Goal: Task Accomplishment & Management: Manage account settings

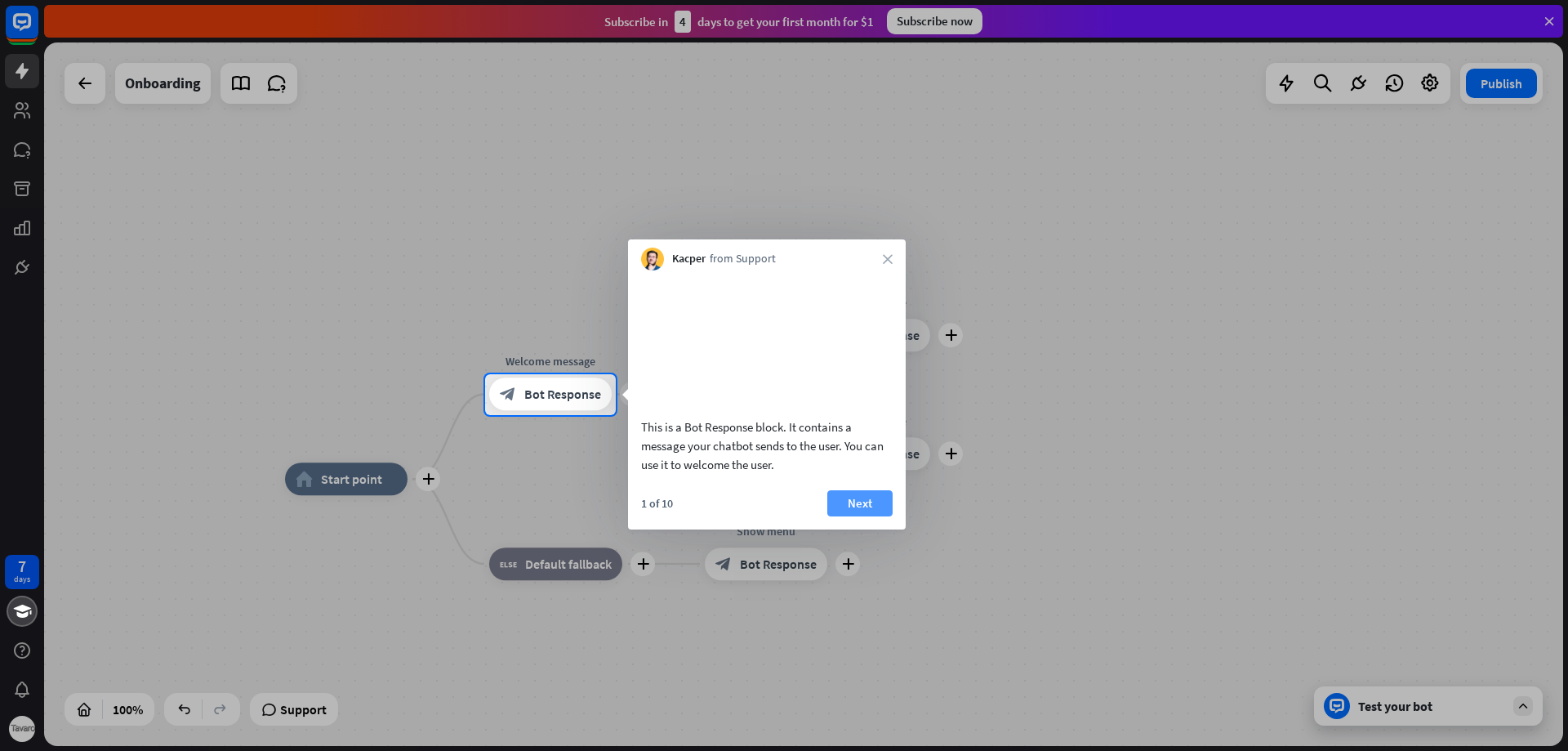
click at [859, 516] on button "Next" at bounding box center [859, 504] width 65 height 26
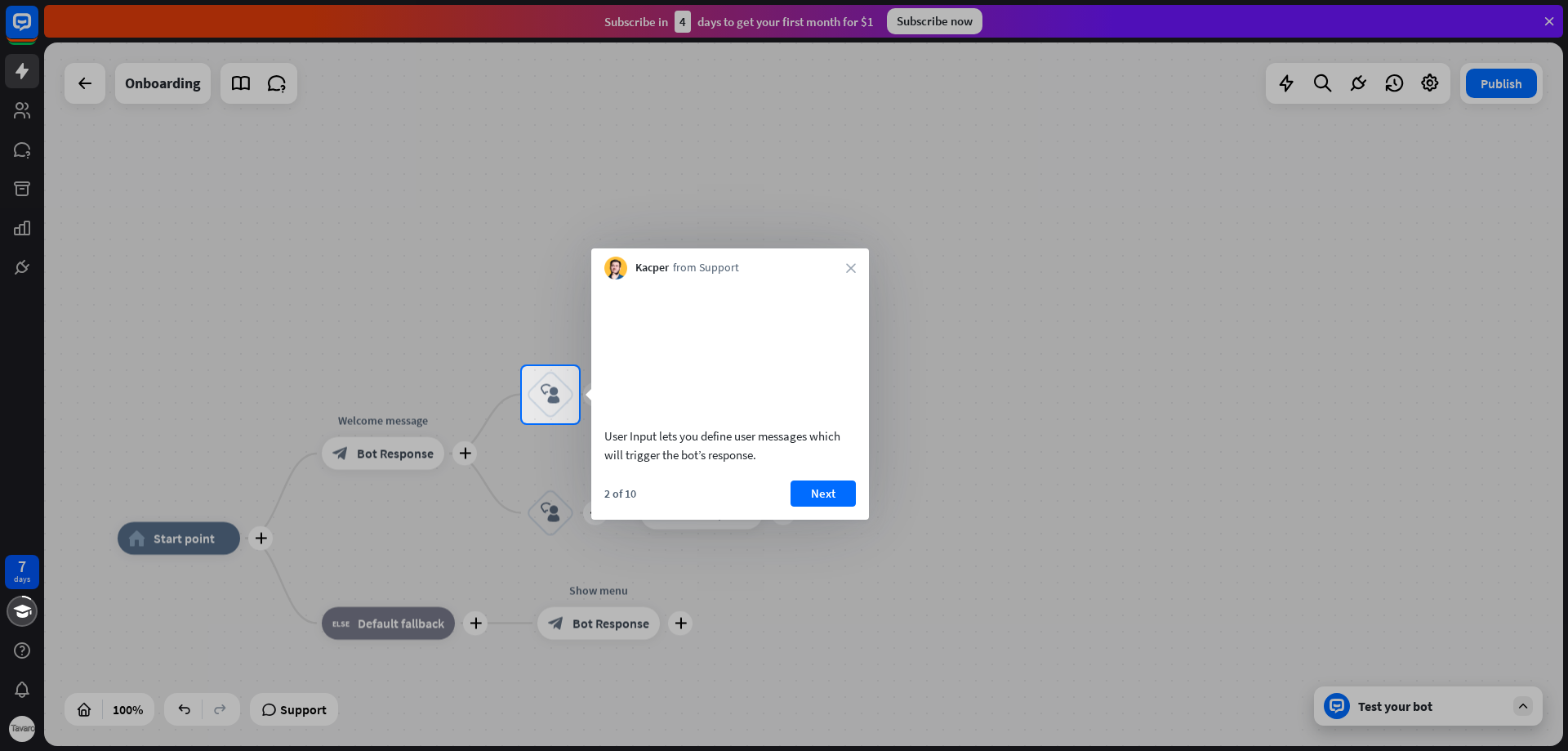
click at [830, 506] on button "Next" at bounding box center [822, 494] width 65 height 26
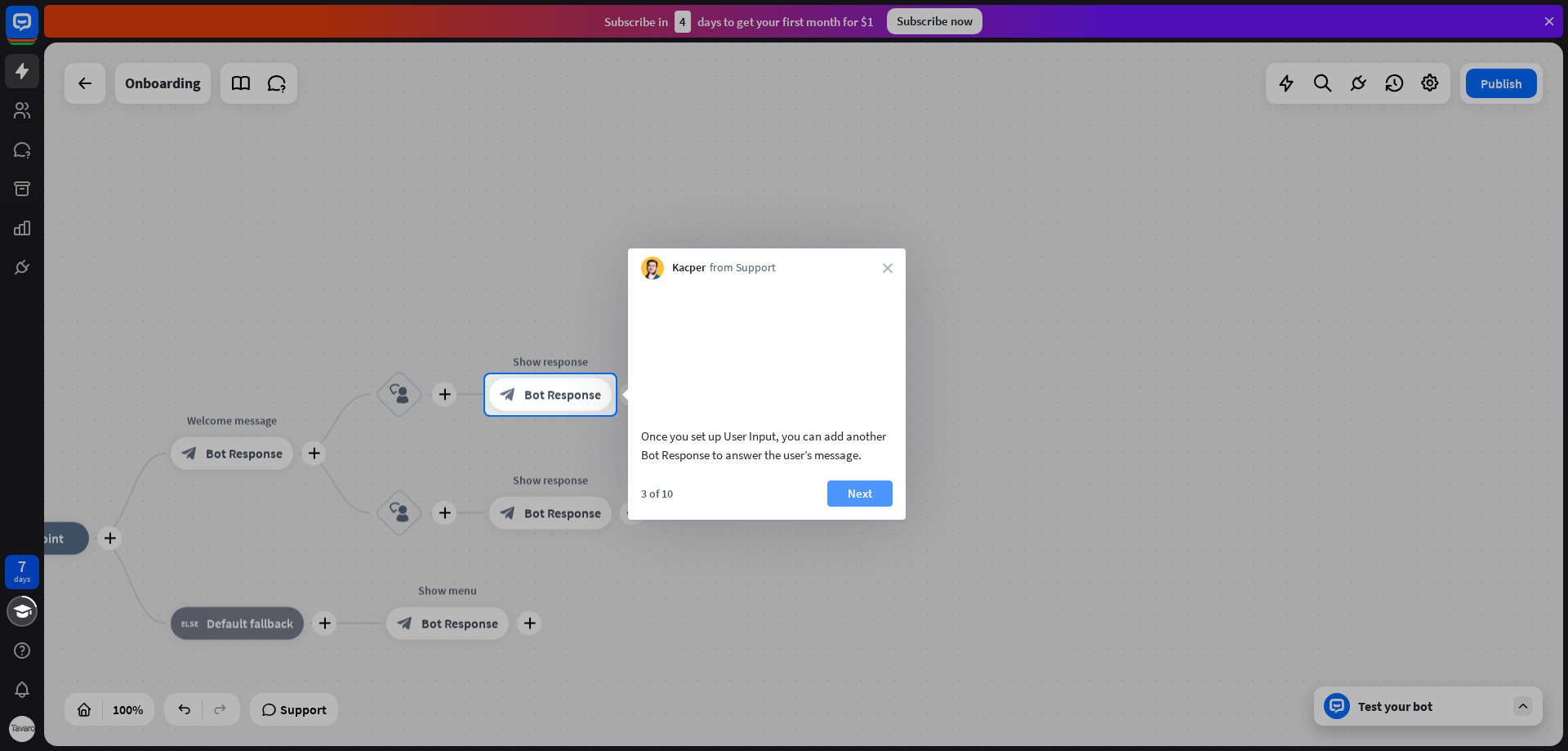
click at [842, 506] on button "Next" at bounding box center [859, 494] width 65 height 26
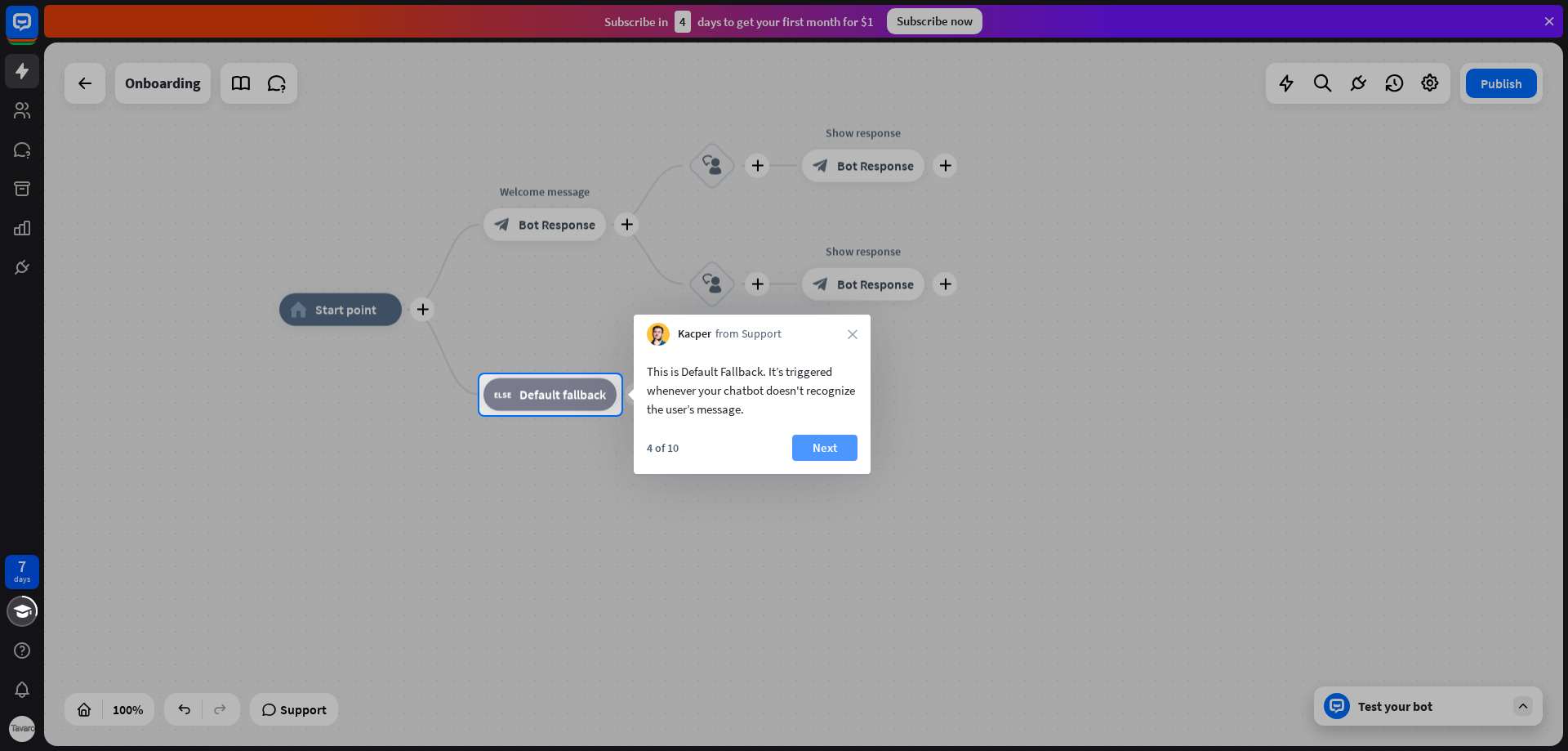
click at [820, 456] on button "Next" at bounding box center [824, 448] width 65 height 26
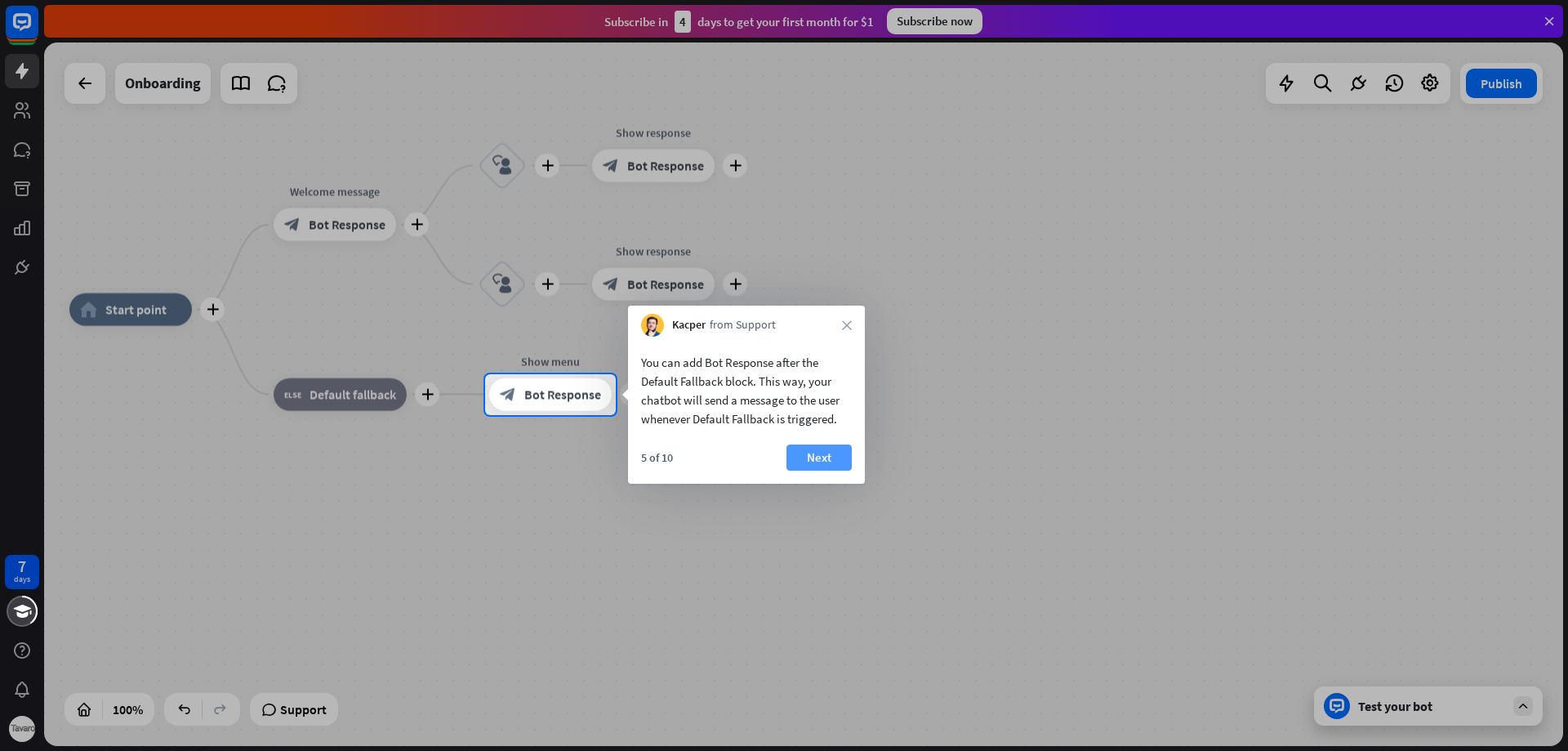
click at [832, 461] on button "Next" at bounding box center [818, 458] width 65 height 26
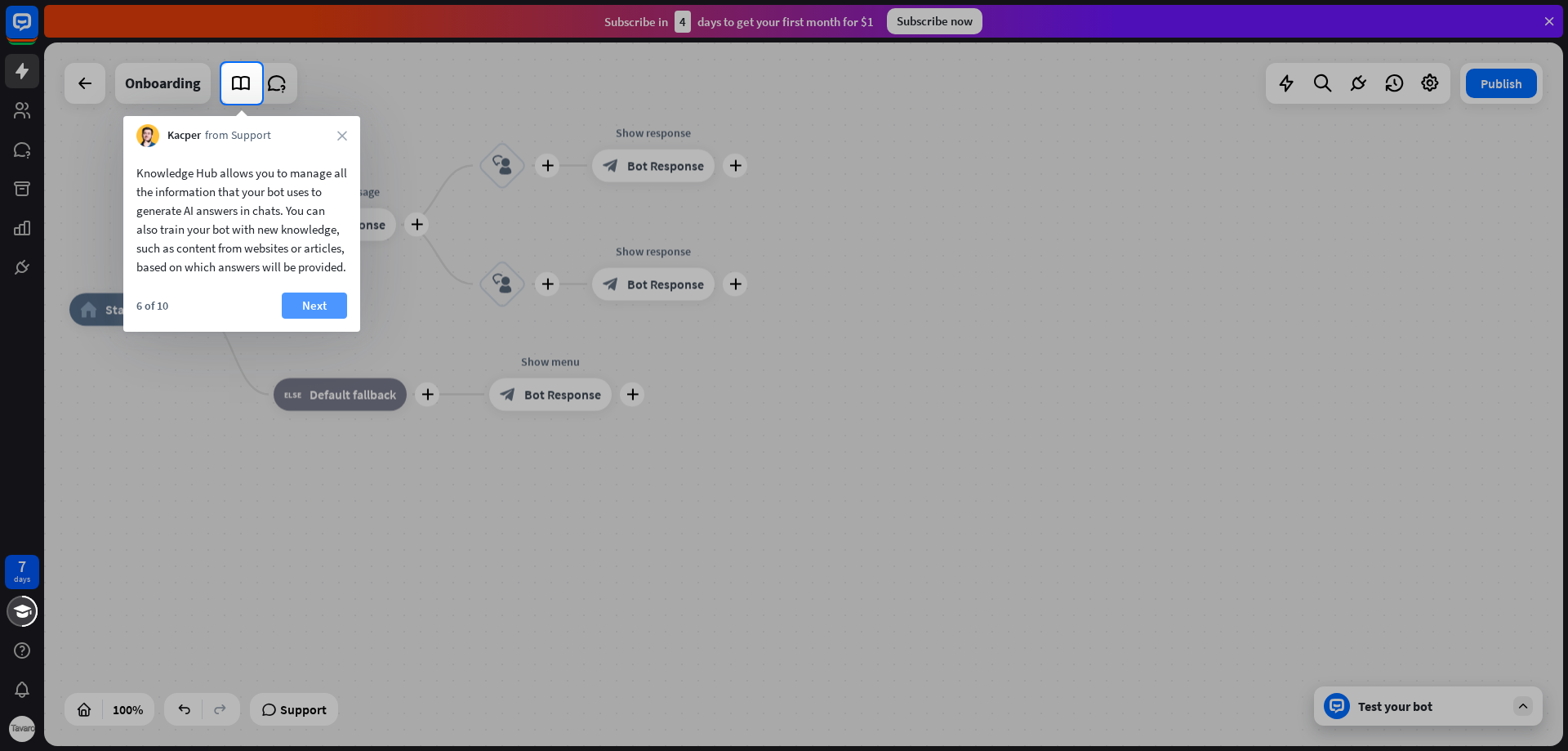
click at [304, 317] on button "Next" at bounding box center [314, 306] width 65 height 26
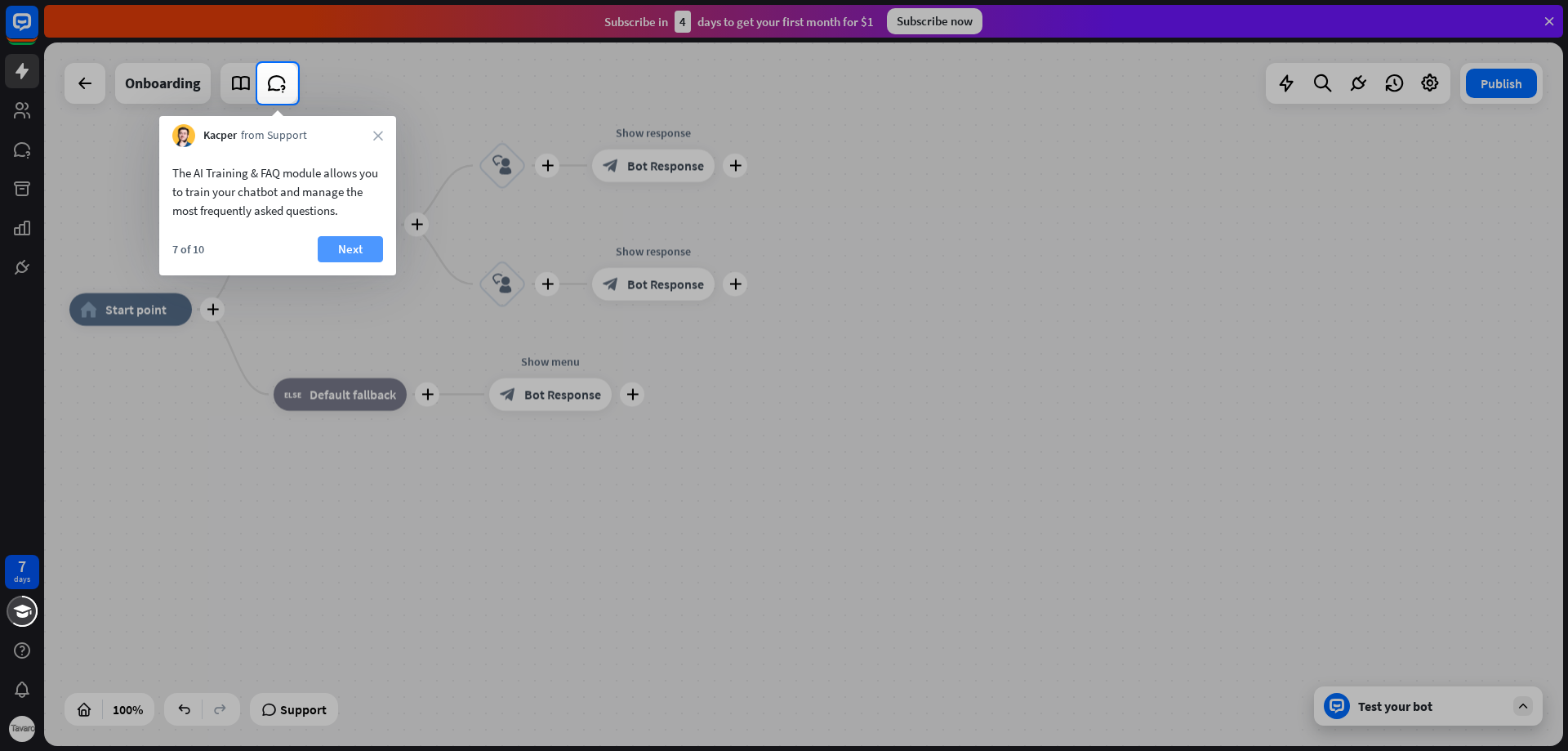
click at [338, 252] on button "Next" at bounding box center [350, 249] width 65 height 26
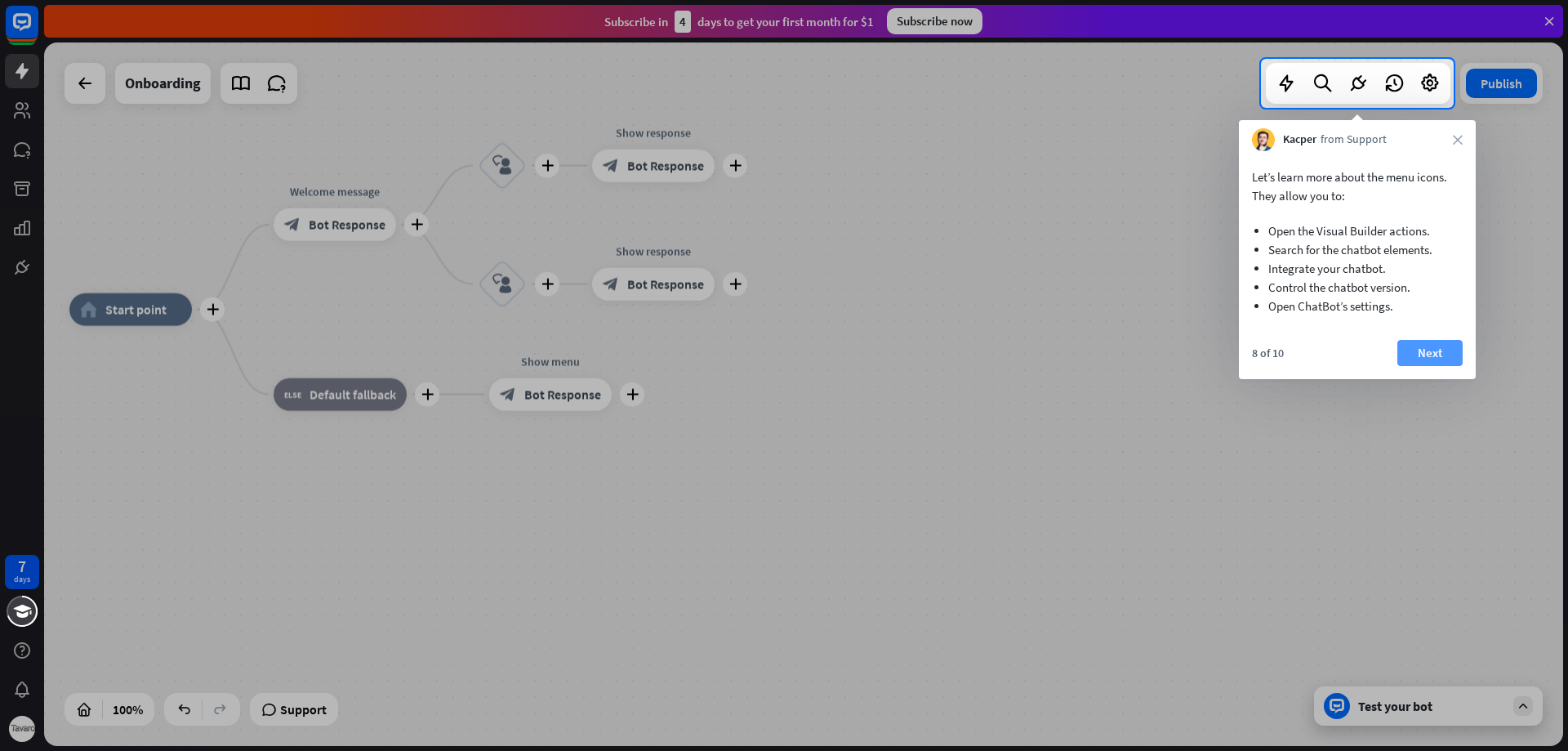
click at [1409, 344] on button "Next" at bounding box center [1430, 353] width 65 height 26
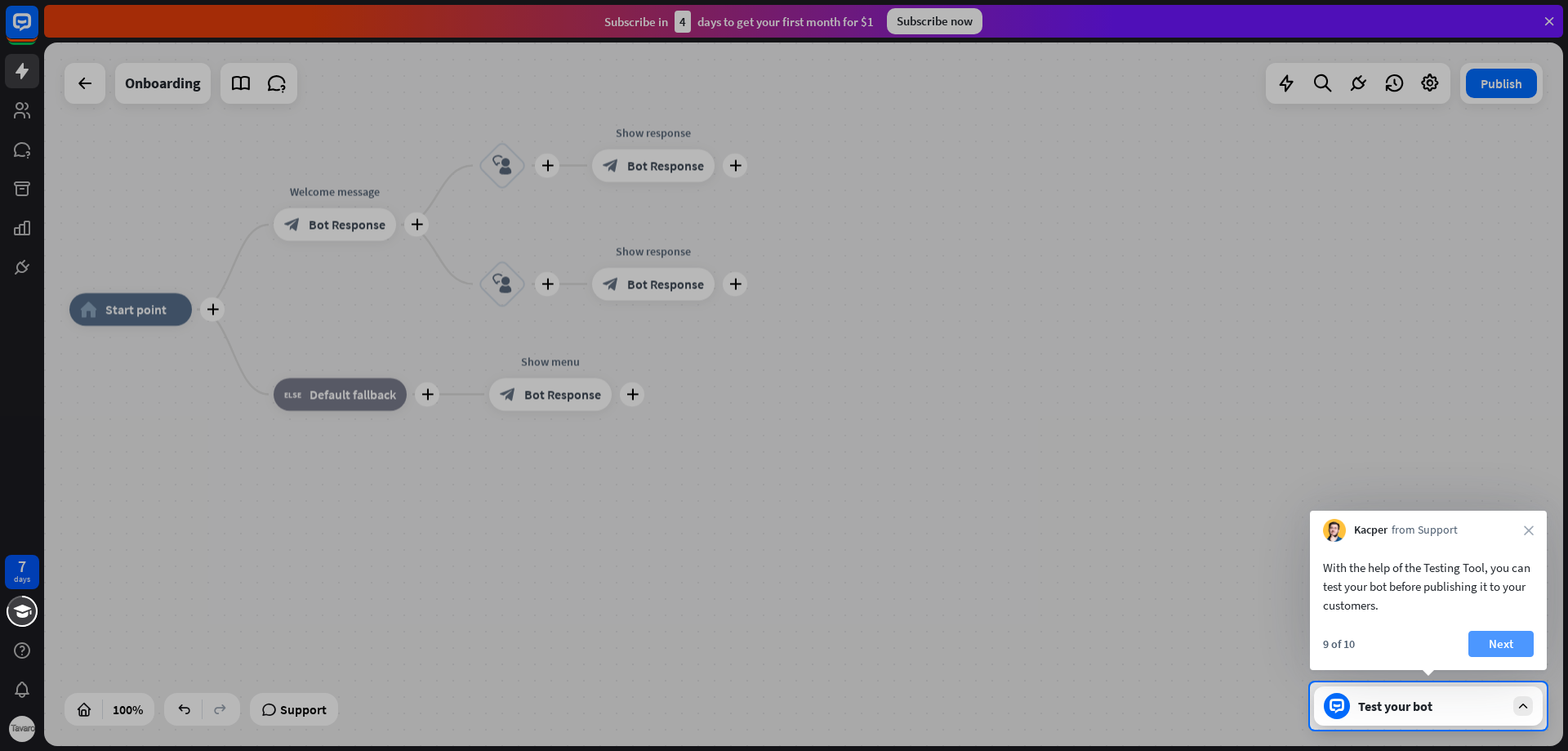
click at [1500, 647] on button "Next" at bounding box center [1500, 644] width 65 height 26
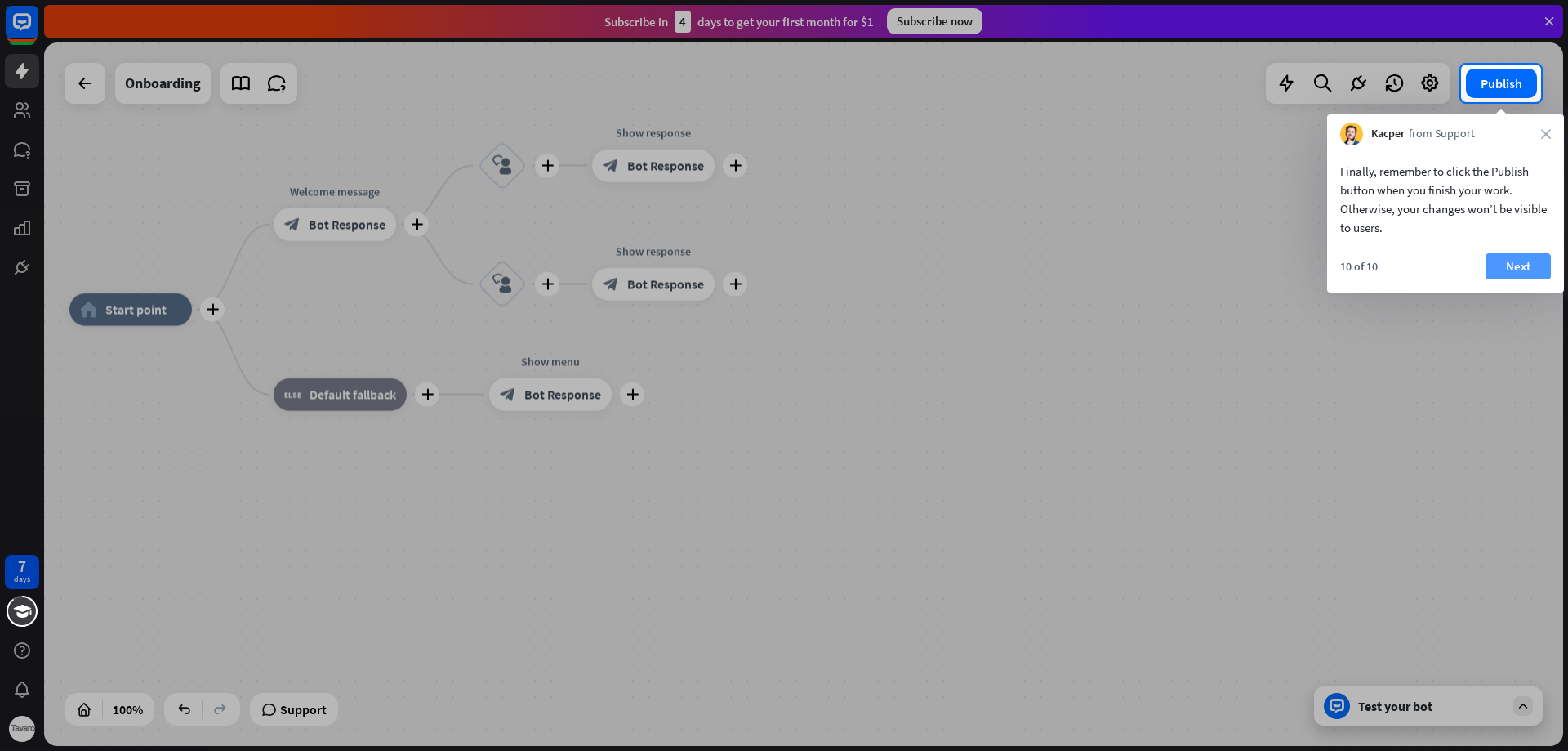
drag, startPoint x: 1512, startPoint y: 242, endPoint x: 1510, endPoint y: 254, distance: 12.2
click at [1512, 246] on div "Finally, remember to click the Publish button when you finish your work. Otherw…" at bounding box center [1445, 218] width 236 height 147
click at [1510, 262] on button "Next" at bounding box center [1518, 266] width 65 height 26
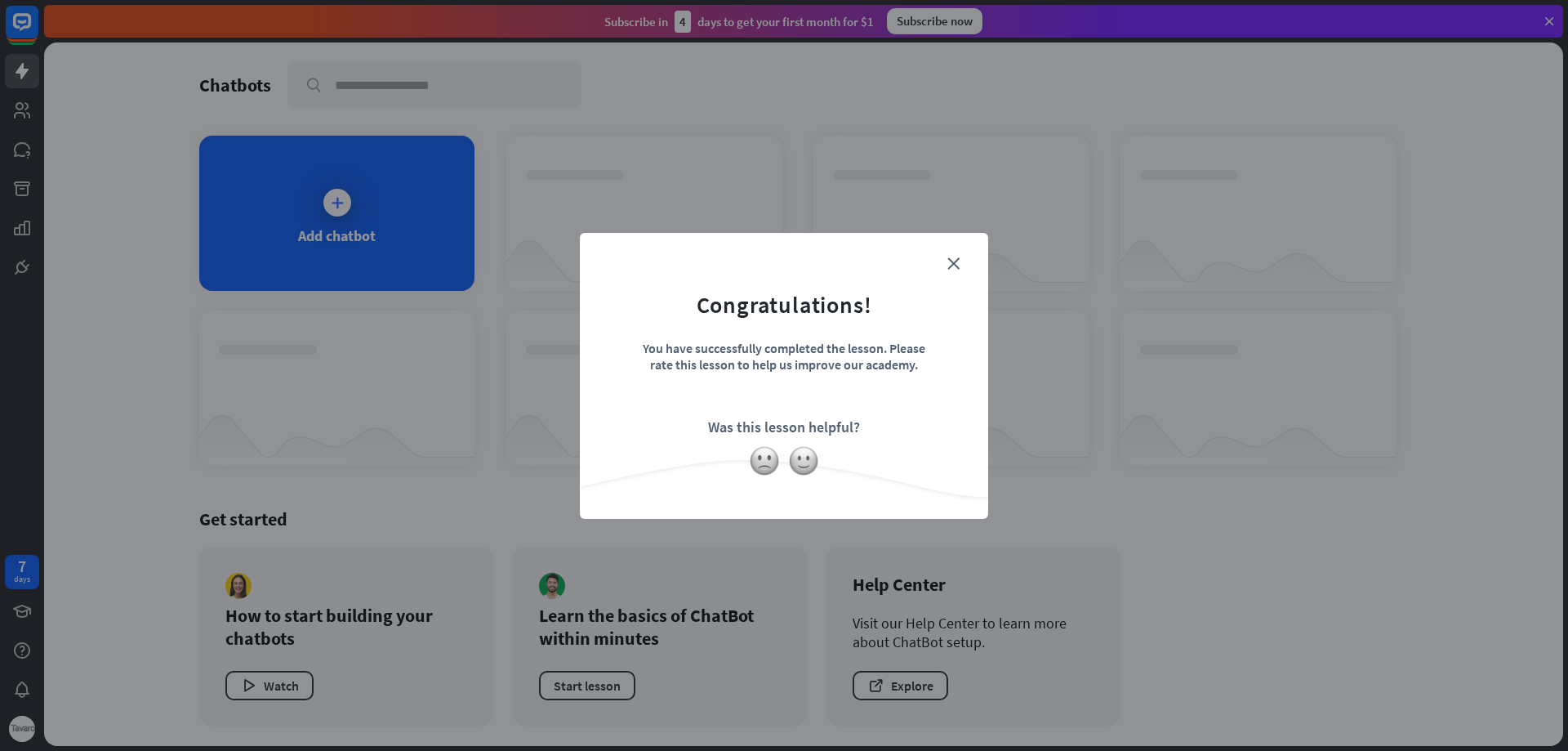
click at [945, 266] on form "Congratulations! You have successfully completed the lesson. Please rate this l…" at bounding box center [784, 350] width 367 height 195
click at [952, 264] on icon "close" at bounding box center [953, 263] width 12 height 12
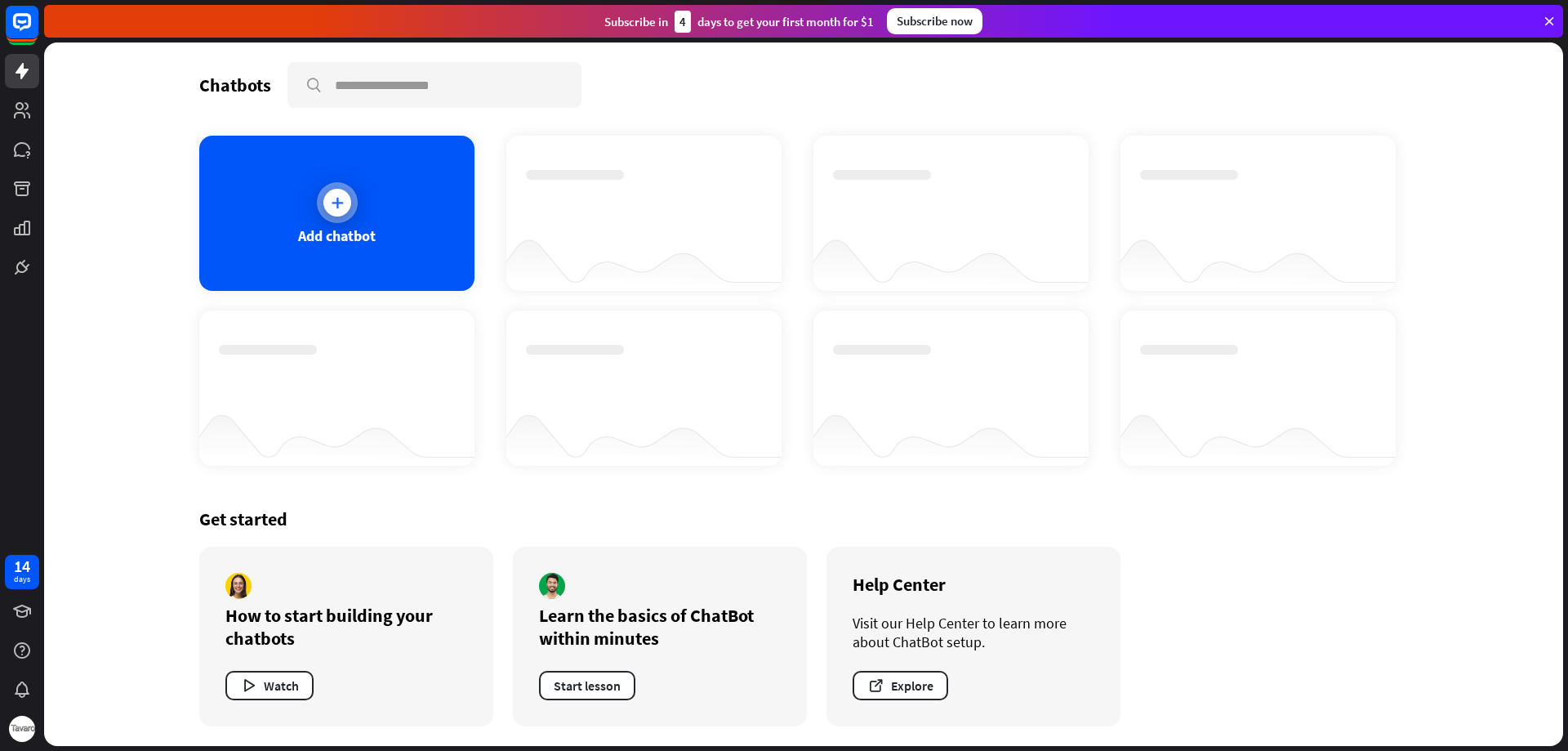
click at [332, 206] on icon at bounding box center [337, 203] width 16 height 16
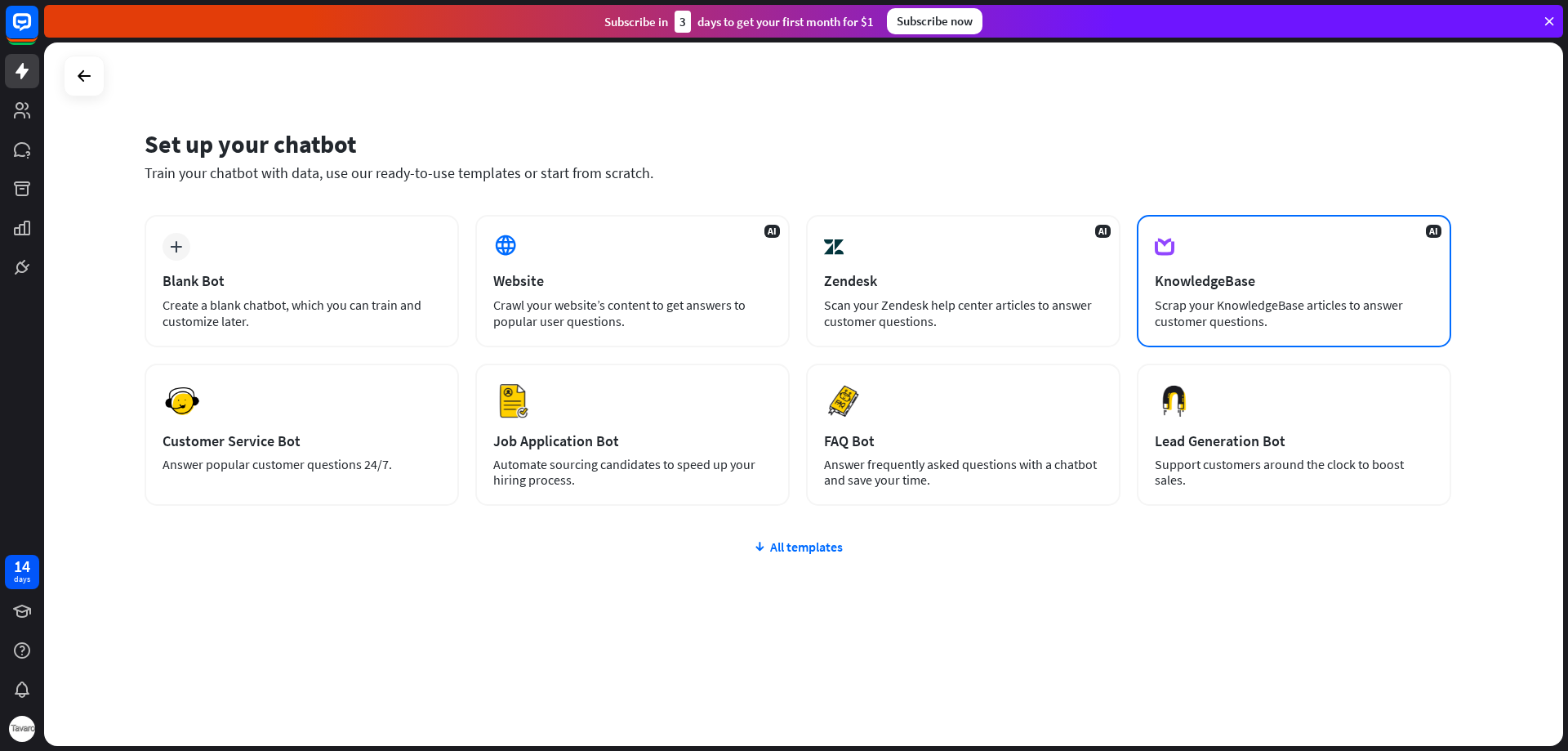
click at [1328, 261] on div "AI KnowledgeBase Scrap your KnowledgeBase articles to answer customer questions." at bounding box center [1294, 281] width 315 height 133
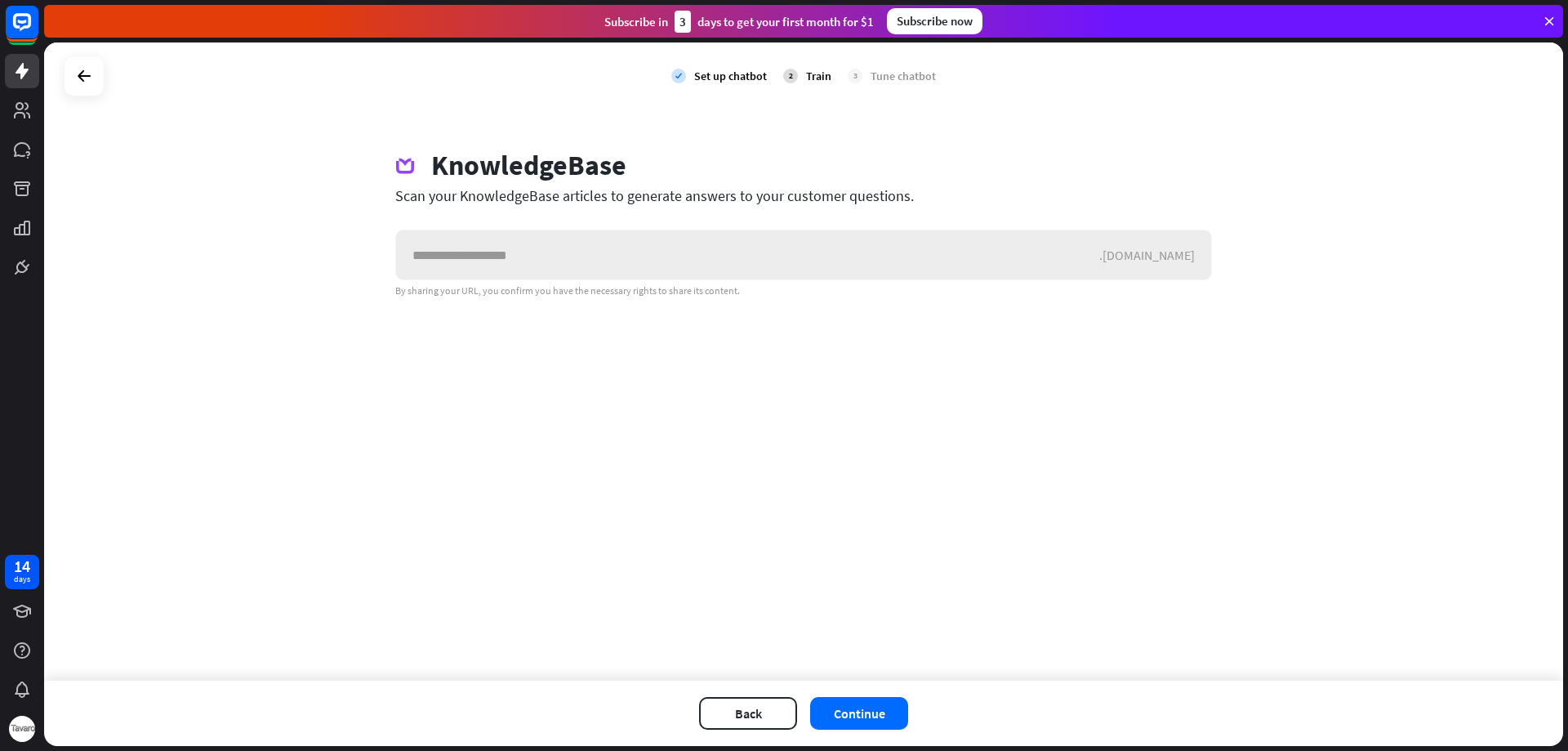
click at [1026, 268] on input "text" at bounding box center [747, 254] width 703 height 49
click at [731, 711] on button "Back" at bounding box center [747, 713] width 98 height 33
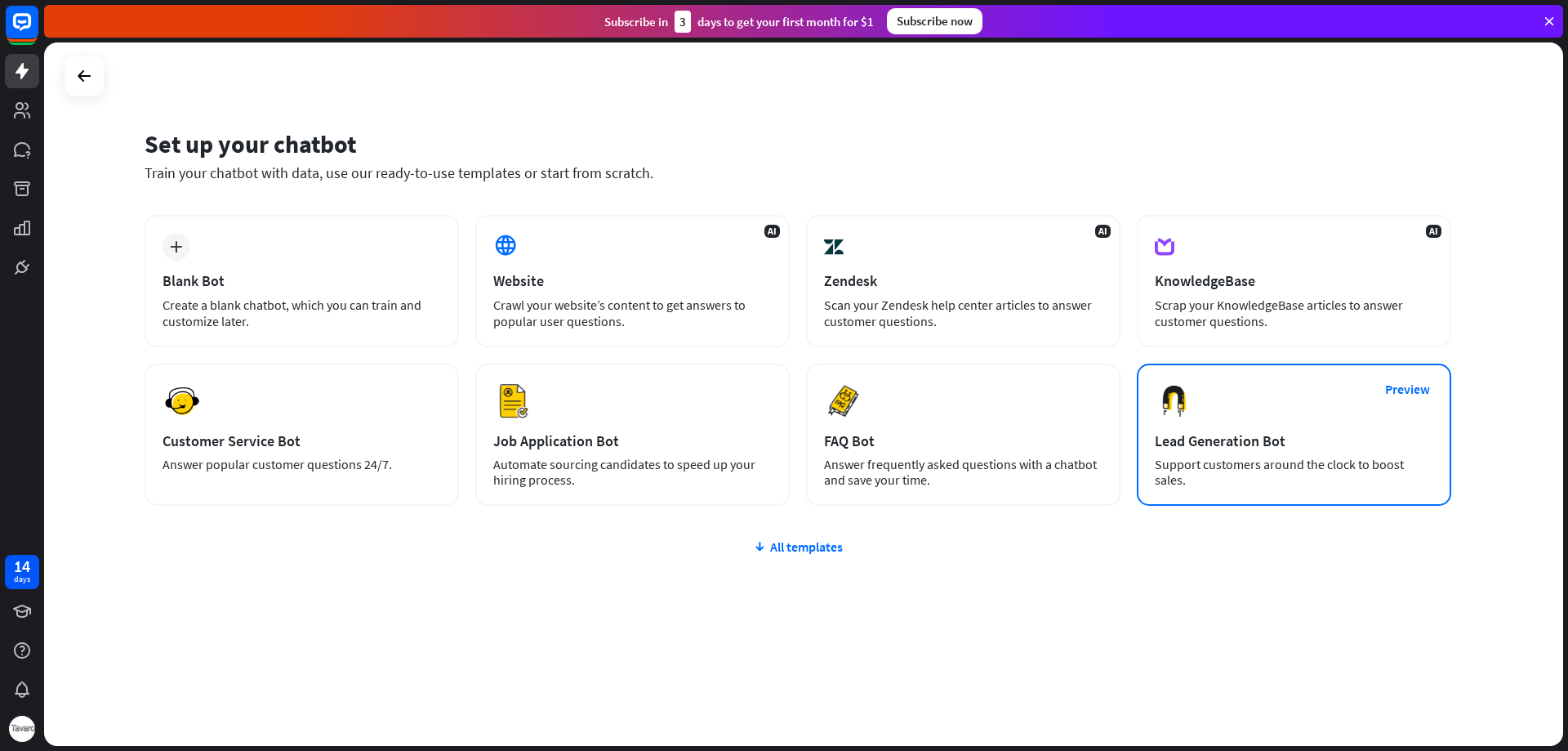
click at [1227, 472] on div "Support customers around the clock to boost sales." at bounding box center [1294, 472] width 278 height 31
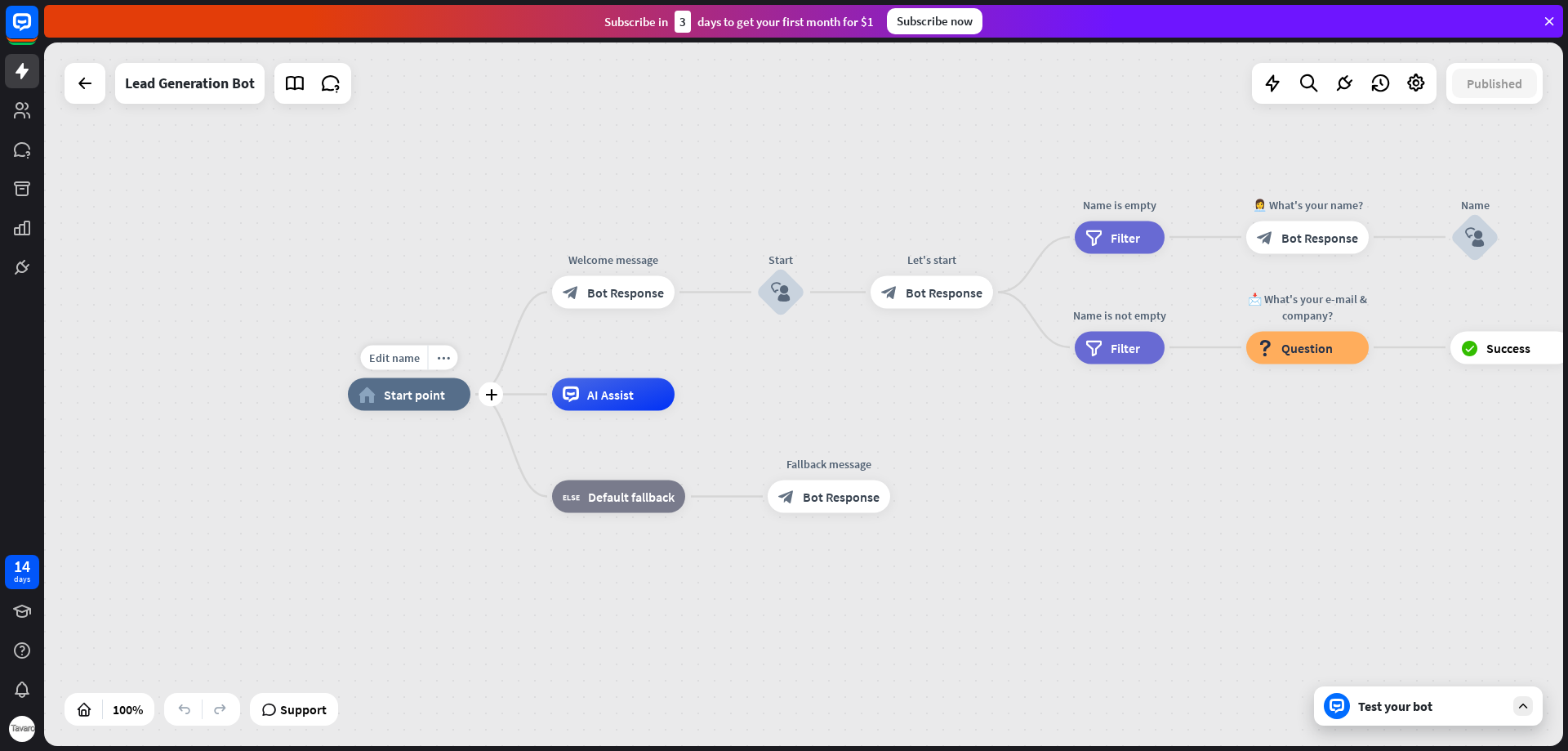
click at [403, 401] on span "Start point" at bounding box center [414, 395] width 61 height 16
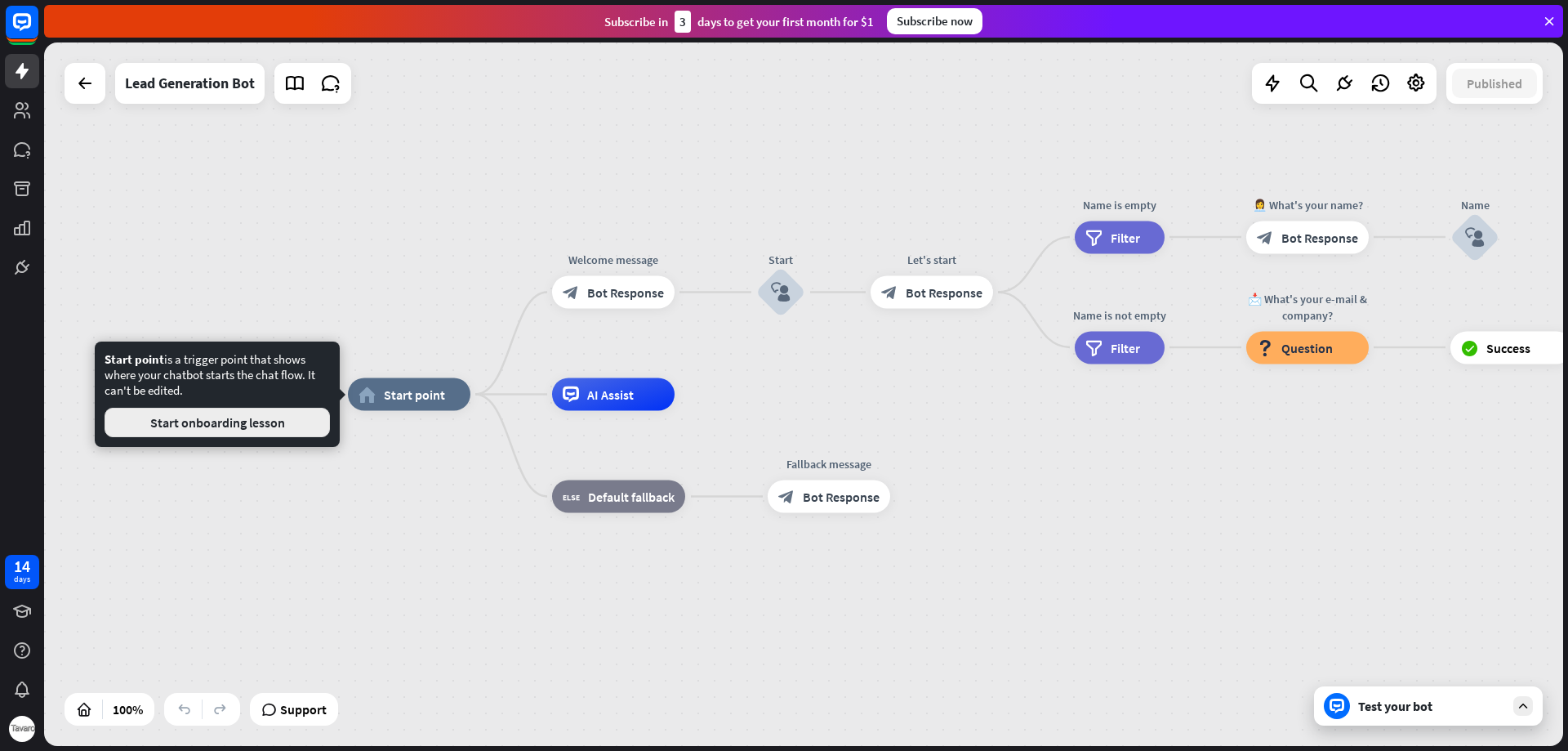
click at [220, 433] on button "Start onboarding lesson" at bounding box center [218, 423] width 226 height 30
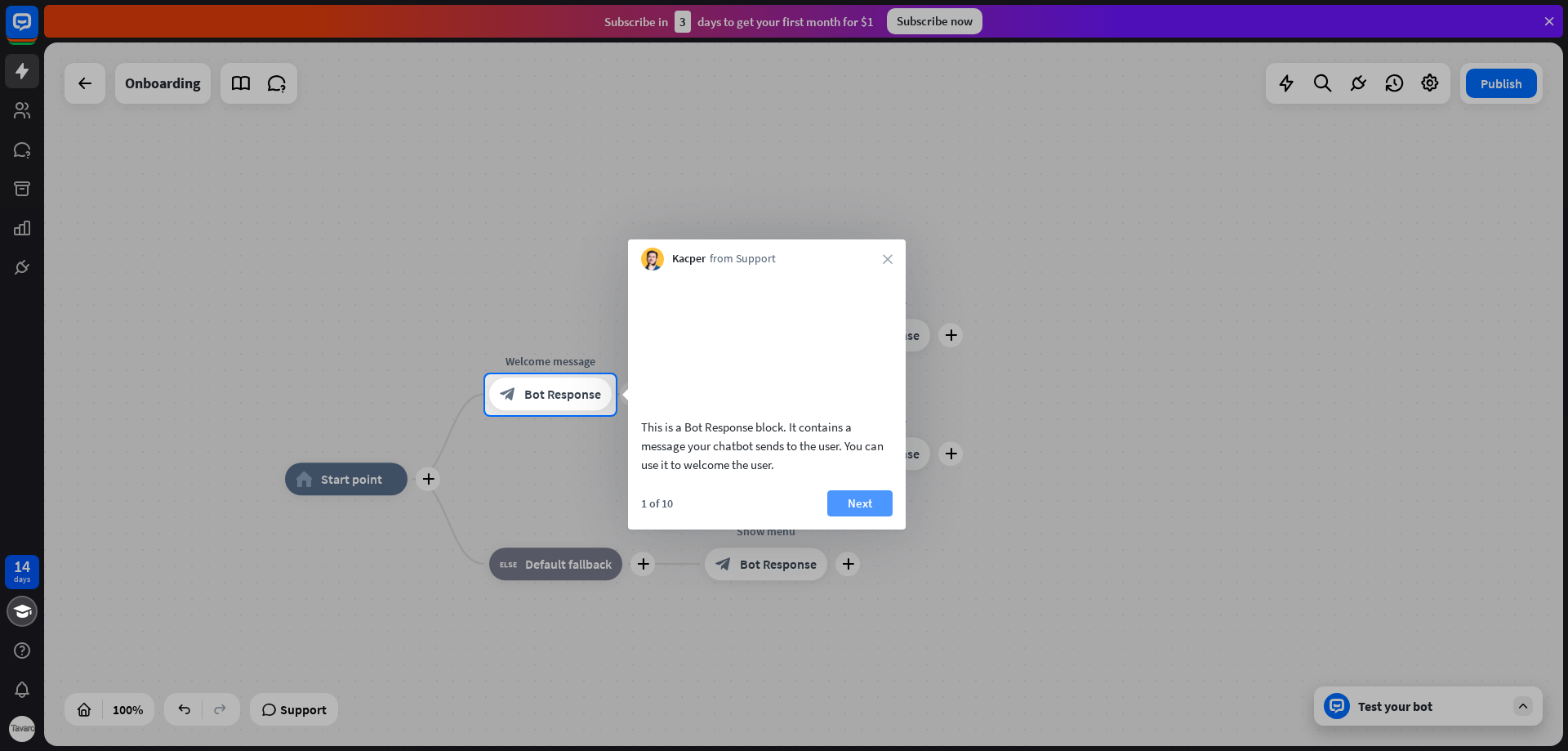
click at [854, 516] on button "Next" at bounding box center [859, 504] width 65 height 26
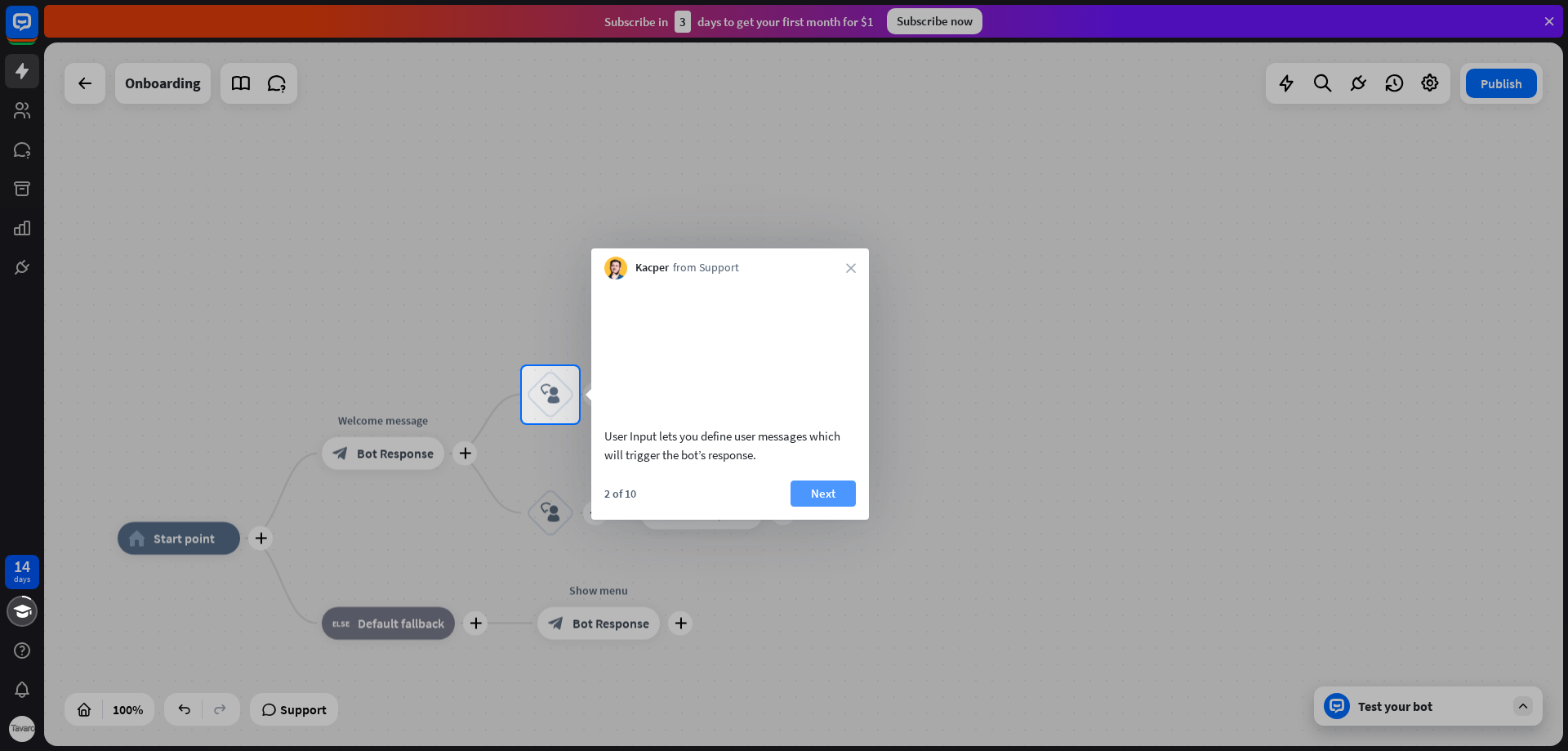
click at [854, 506] on button "Next" at bounding box center [822, 494] width 65 height 26
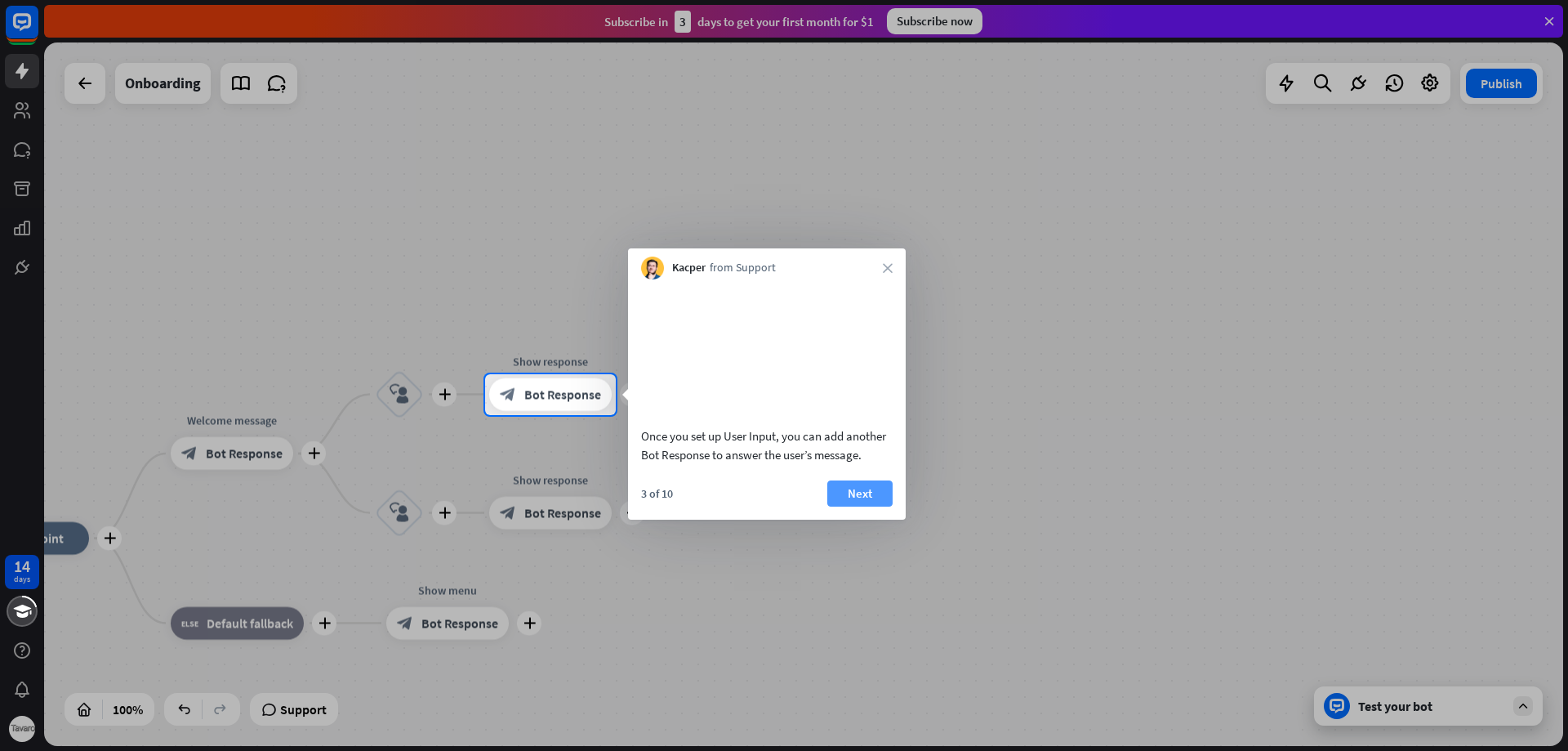
click at [854, 506] on button "Next" at bounding box center [859, 494] width 65 height 26
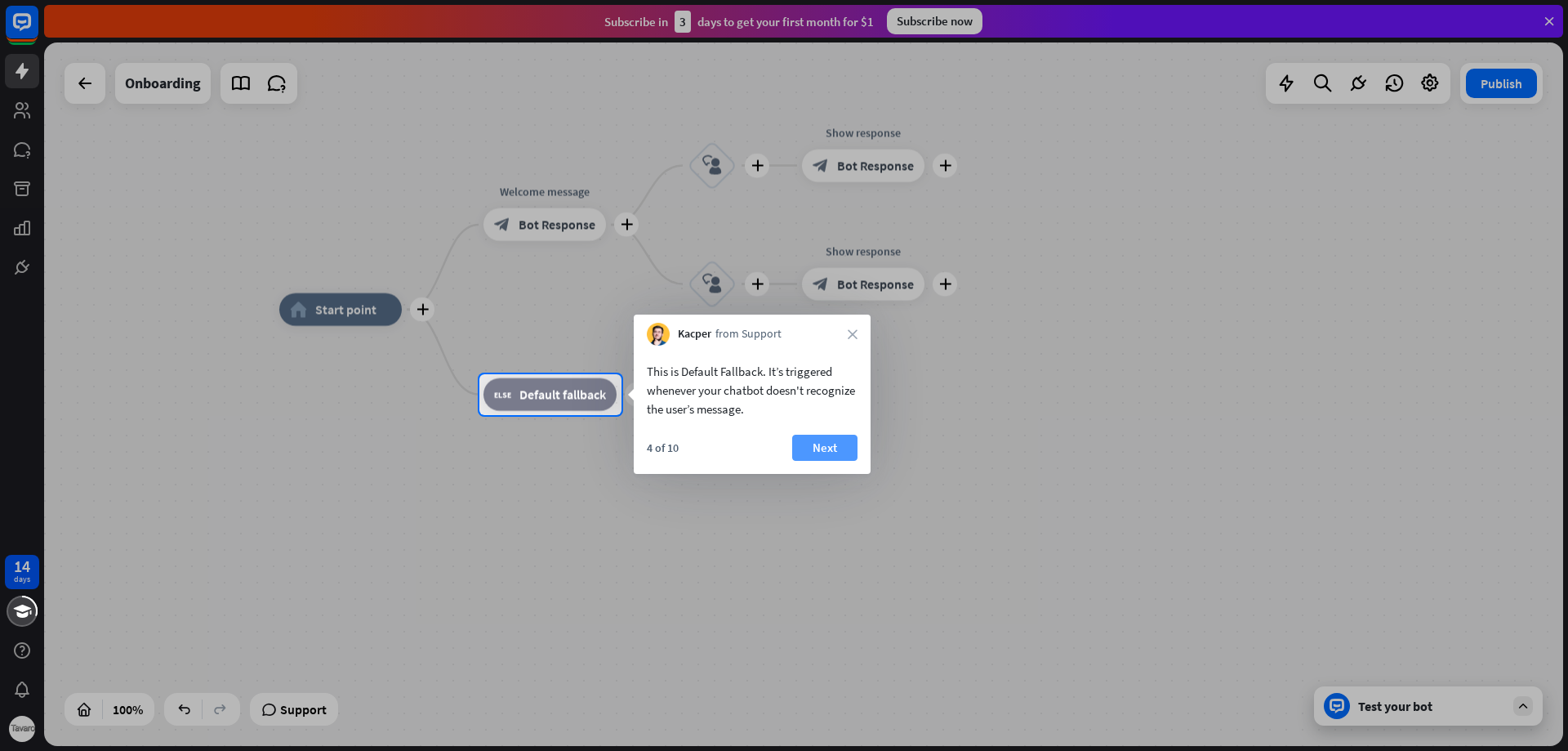
click at [814, 449] on button "Next" at bounding box center [824, 448] width 65 height 26
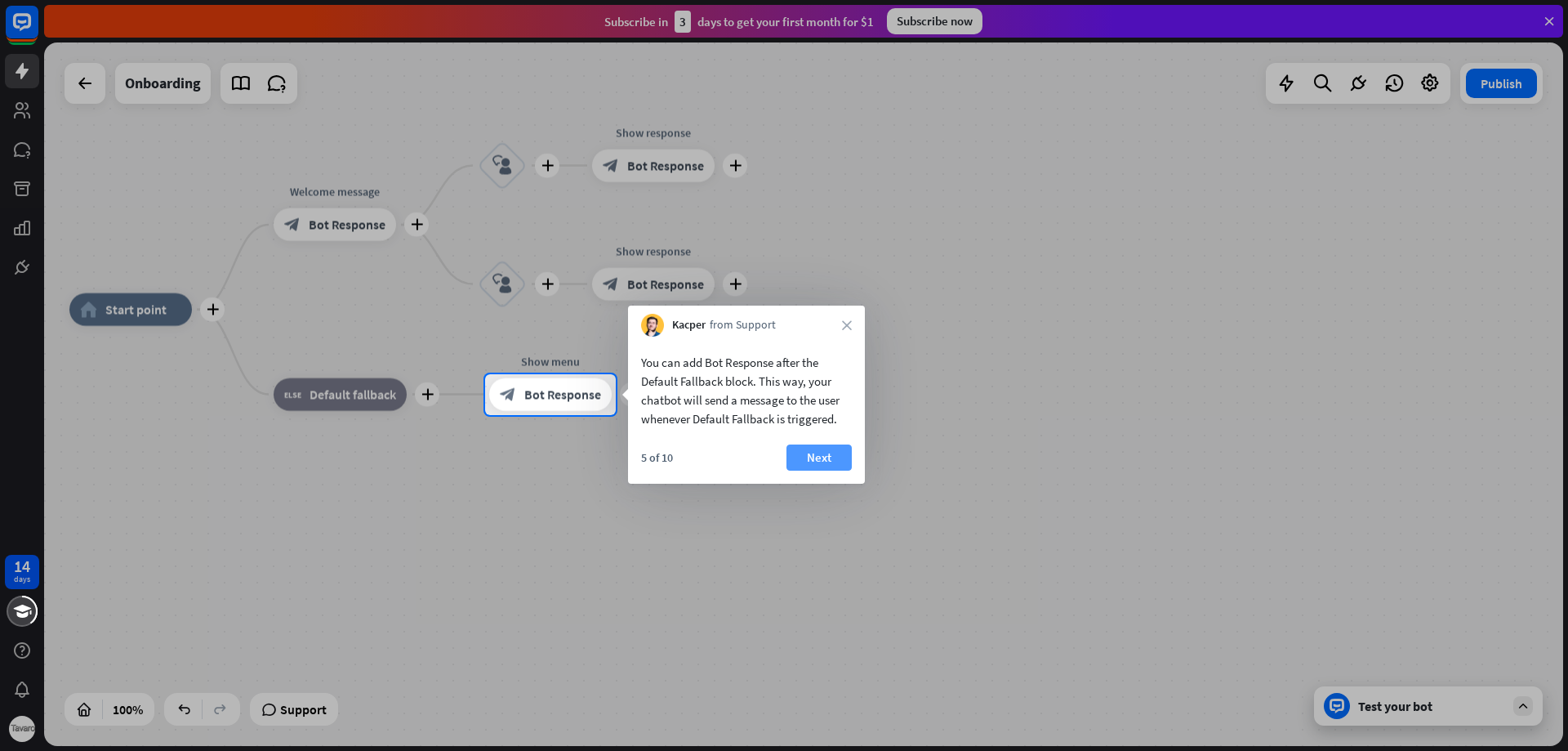
click at [818, 455] on button "Next" at bounding box center [818, 458] width 65 height 26
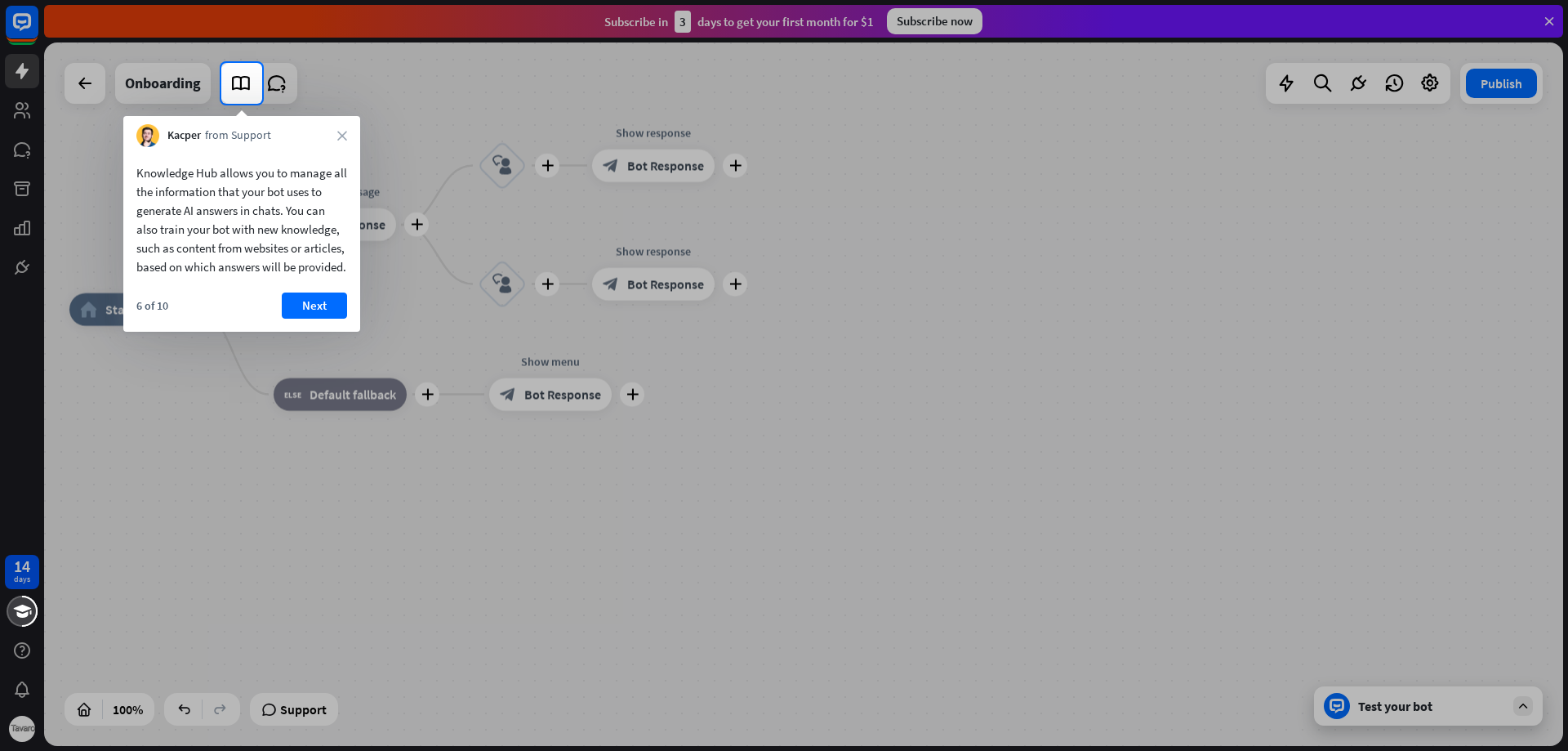
click at [312, 319] on button "Next" at bounding box center [314, 306] width 65 height 26
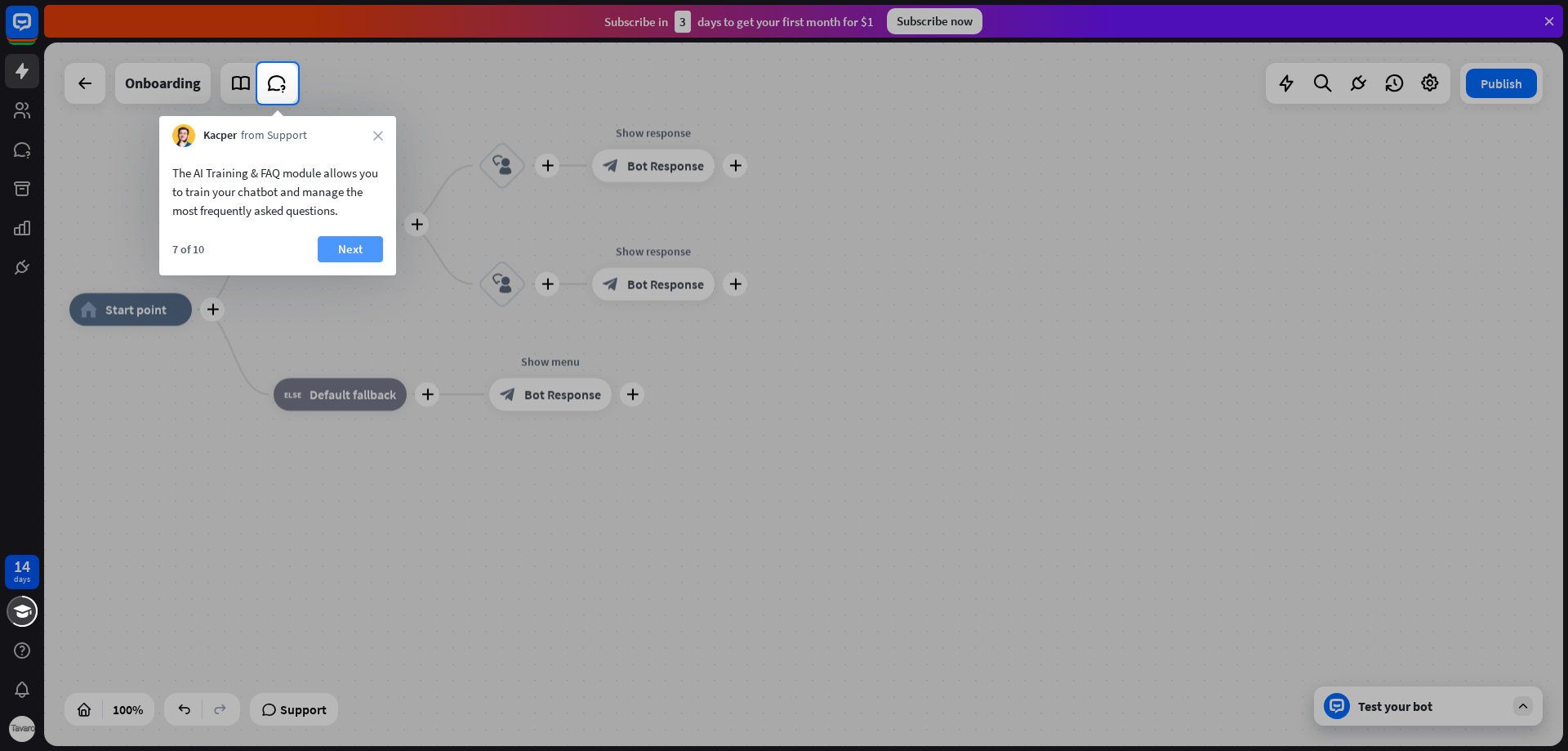
click at [338, 250] on button "Next" at bounding box center [350, 249] width 65 height 26
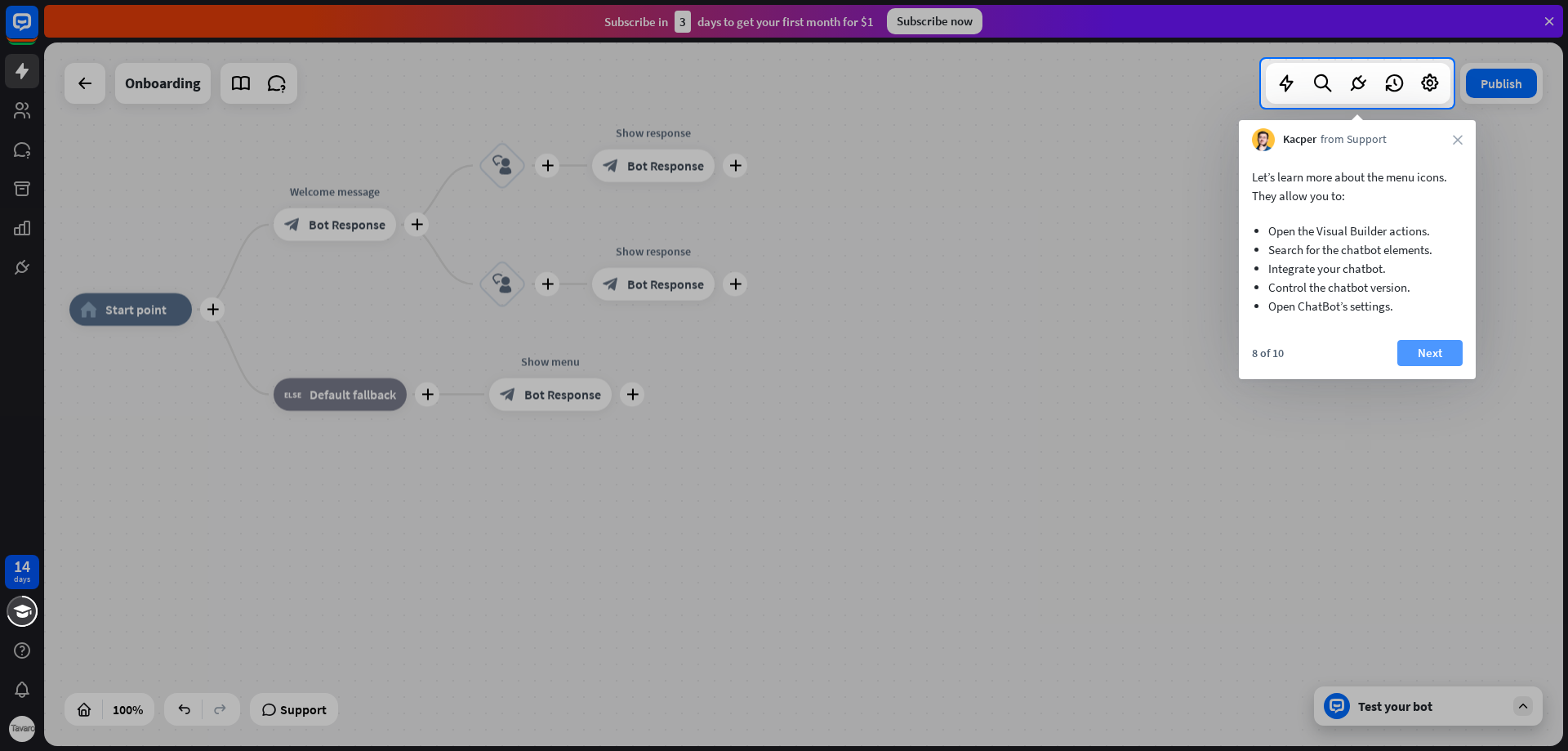
click at [1426, 340] on button "Next" at bounding box center [1430, 353] width 65 height 26
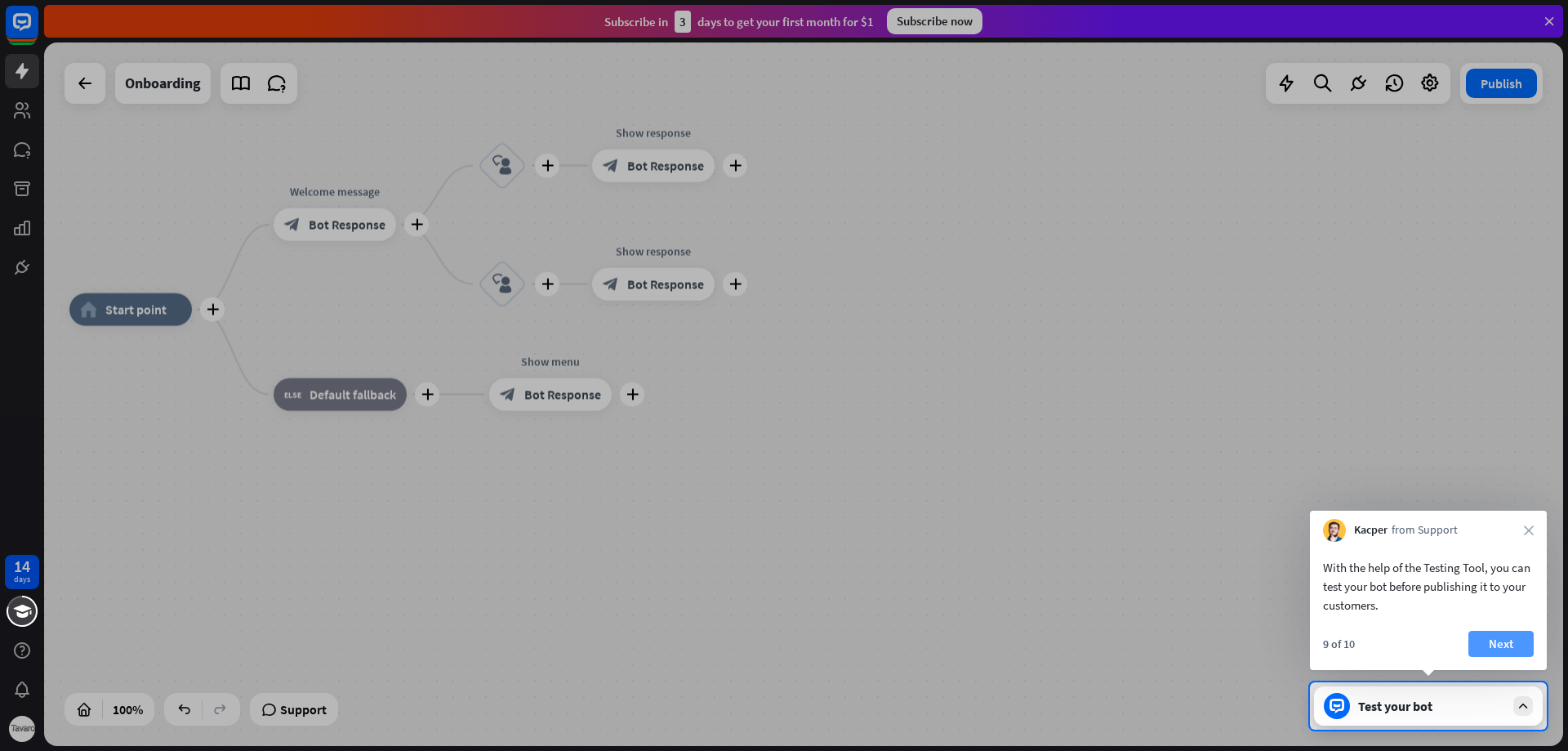
click at [1495, 649] on button "Next" at bounding box center [1500, 644] width 65 height 26
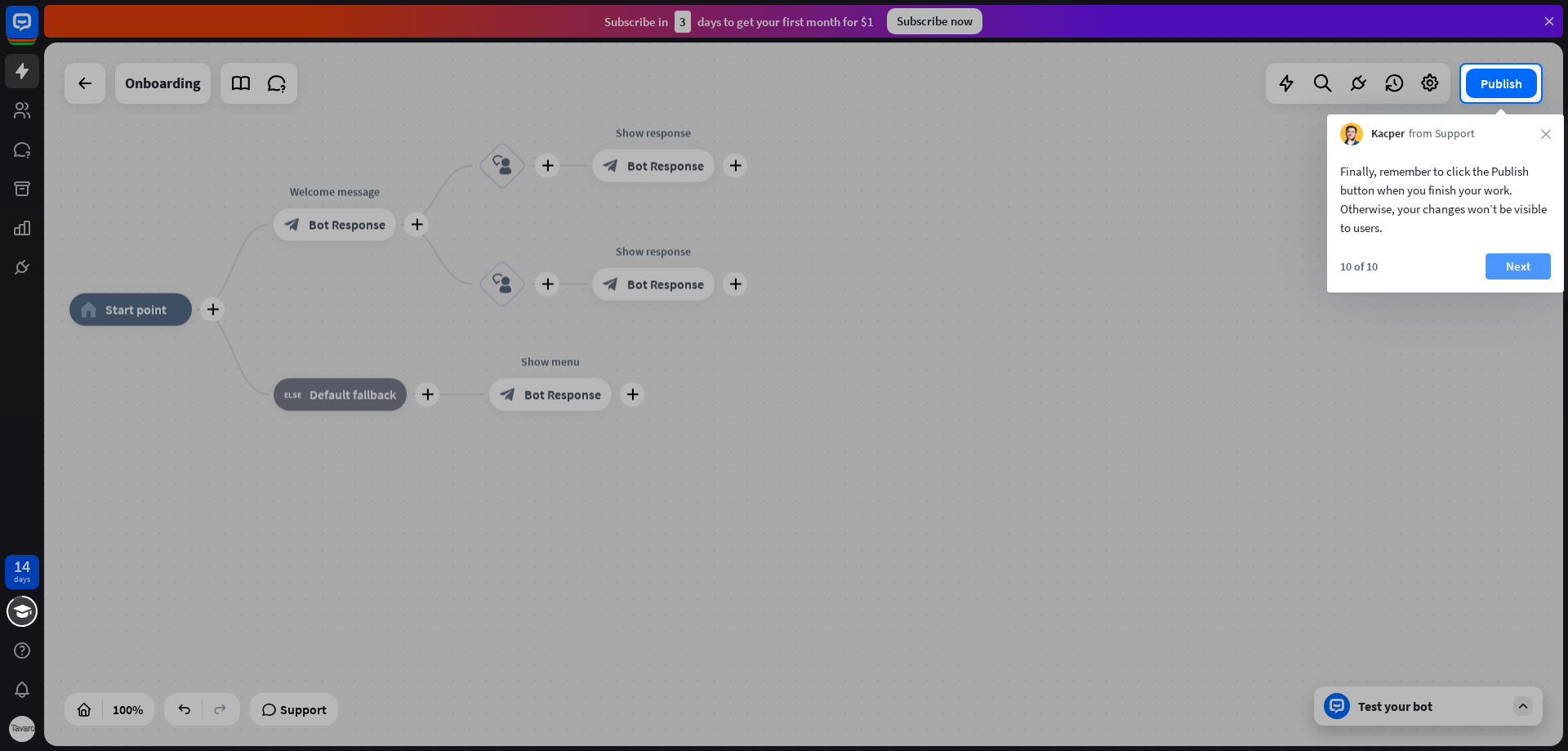
click at [1537, 270] on button "Next" at bounding box center [1518, 266] width 65 height 26
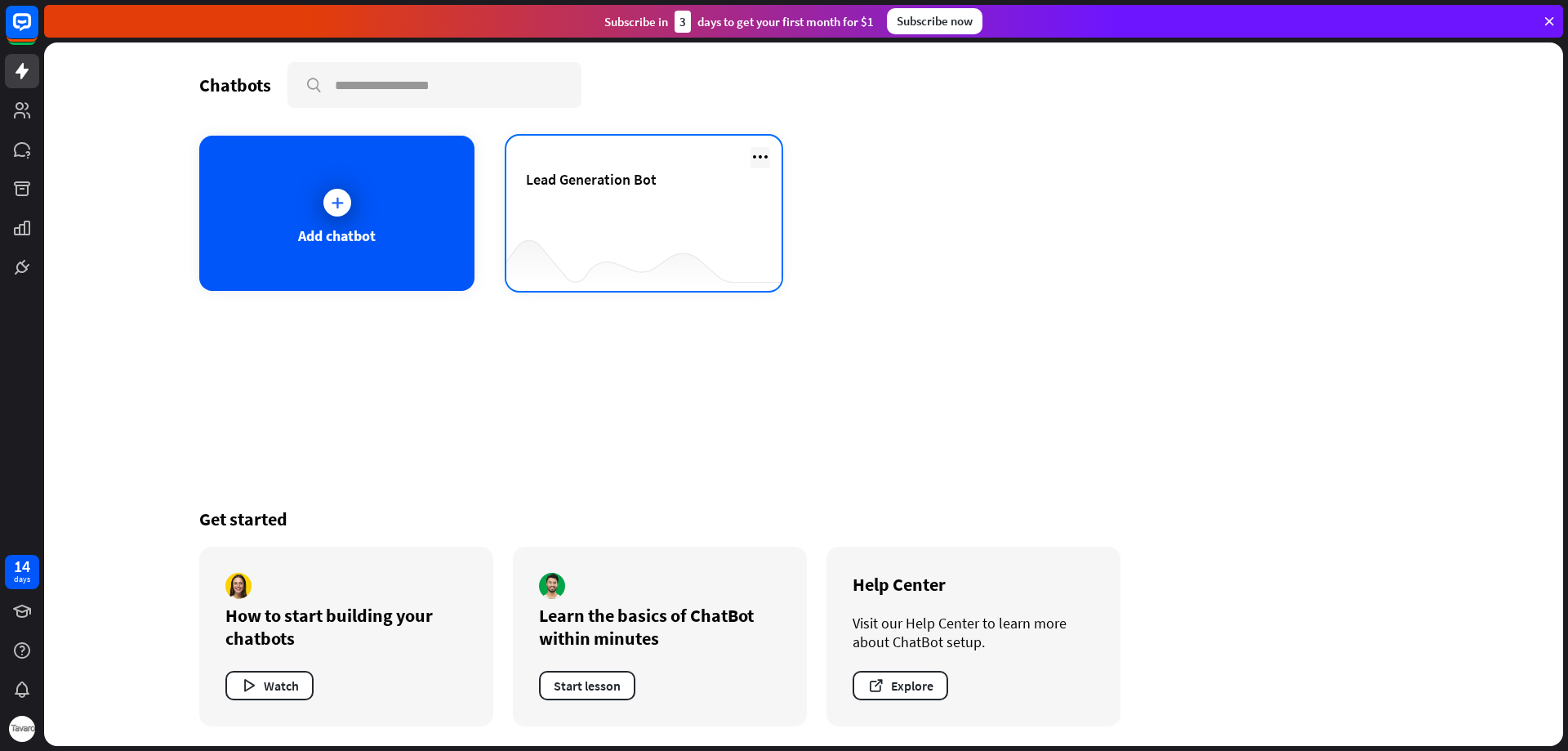
click at [761, 157] on icon at bounding box center [761, 157] width 20 height 20
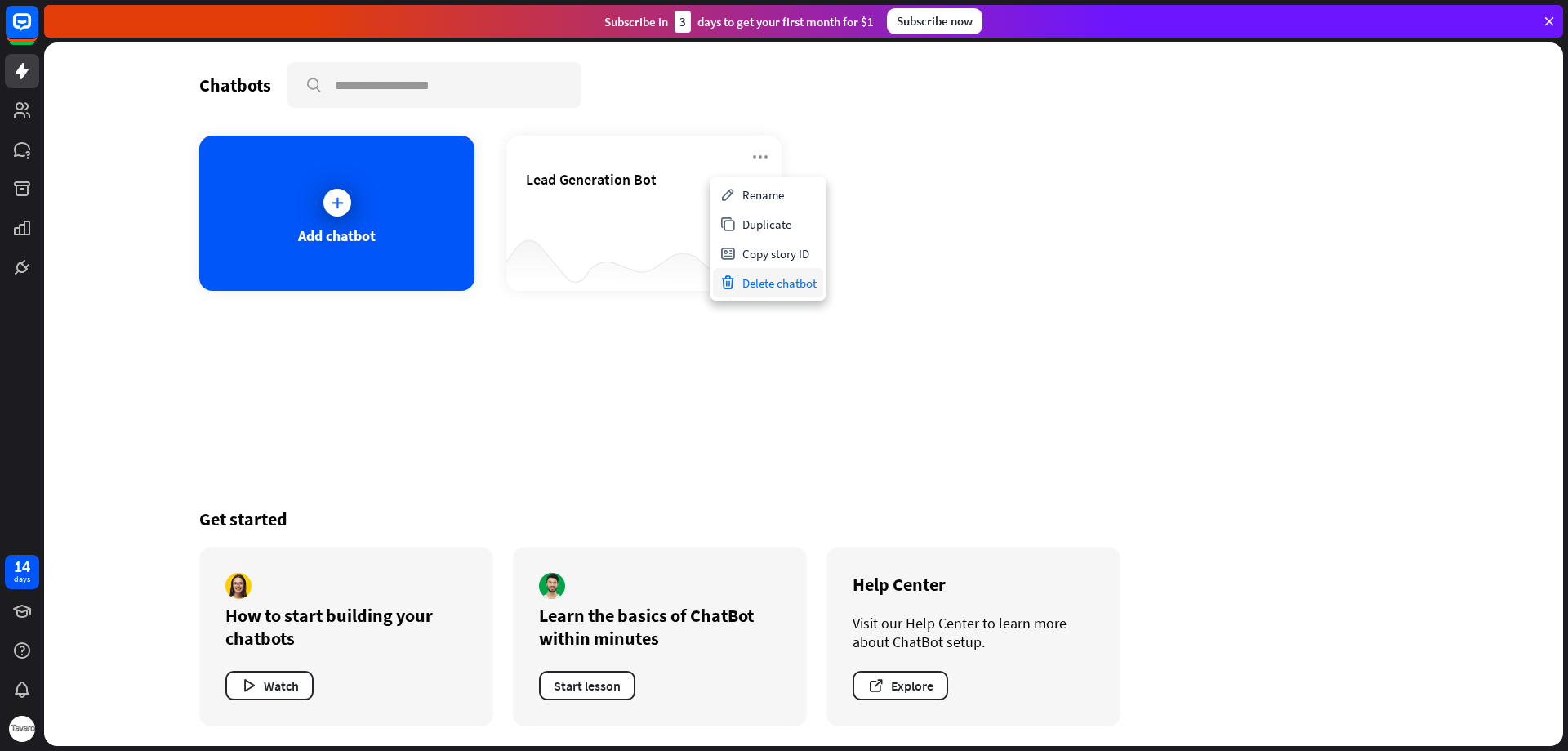
click at [794, 284] on div "Delete chatbot" at bounding box center [768, 283] width 110 height 30
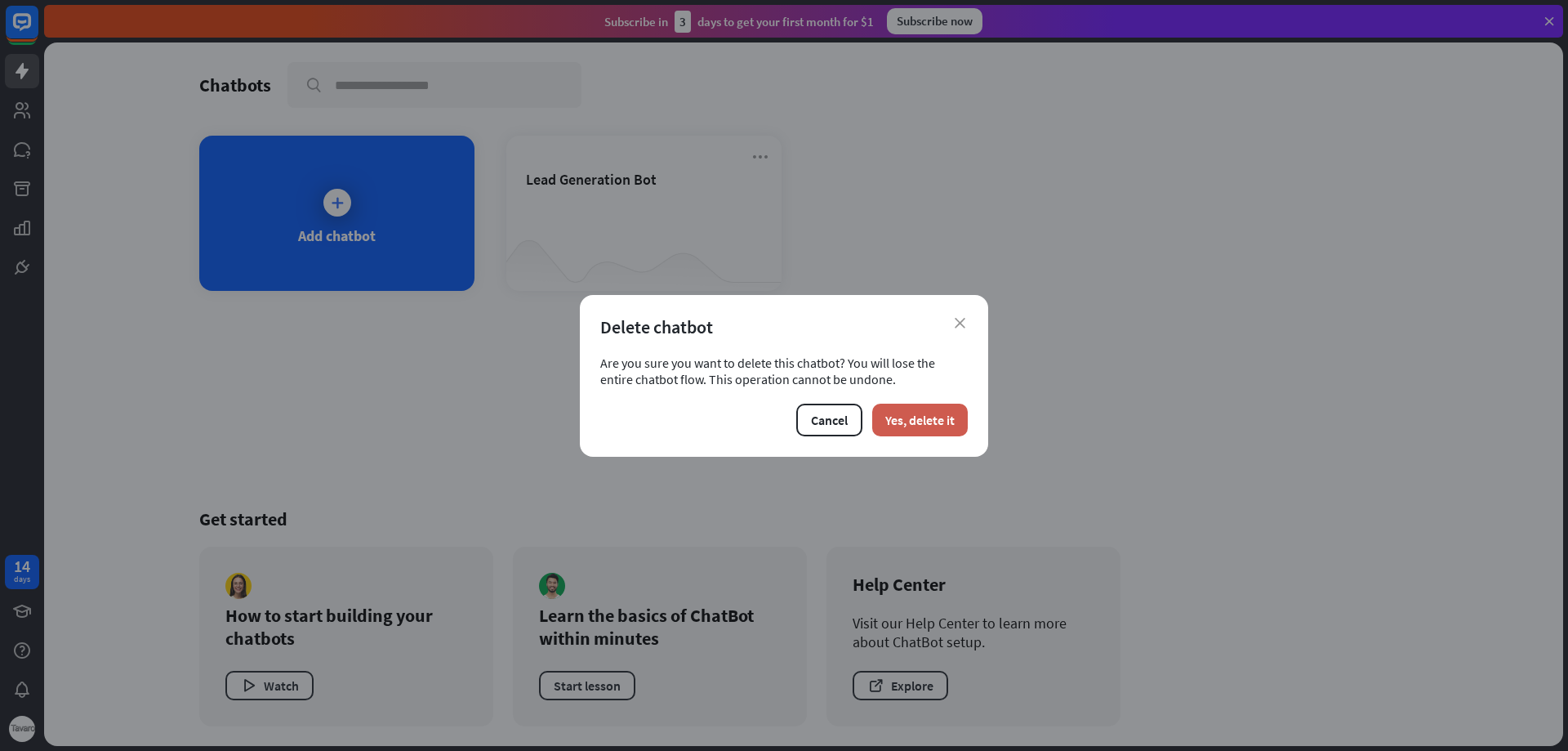
click at [900, 416] on button "Yes, delete it" at bounding box center [920, 420] width 96 height 33
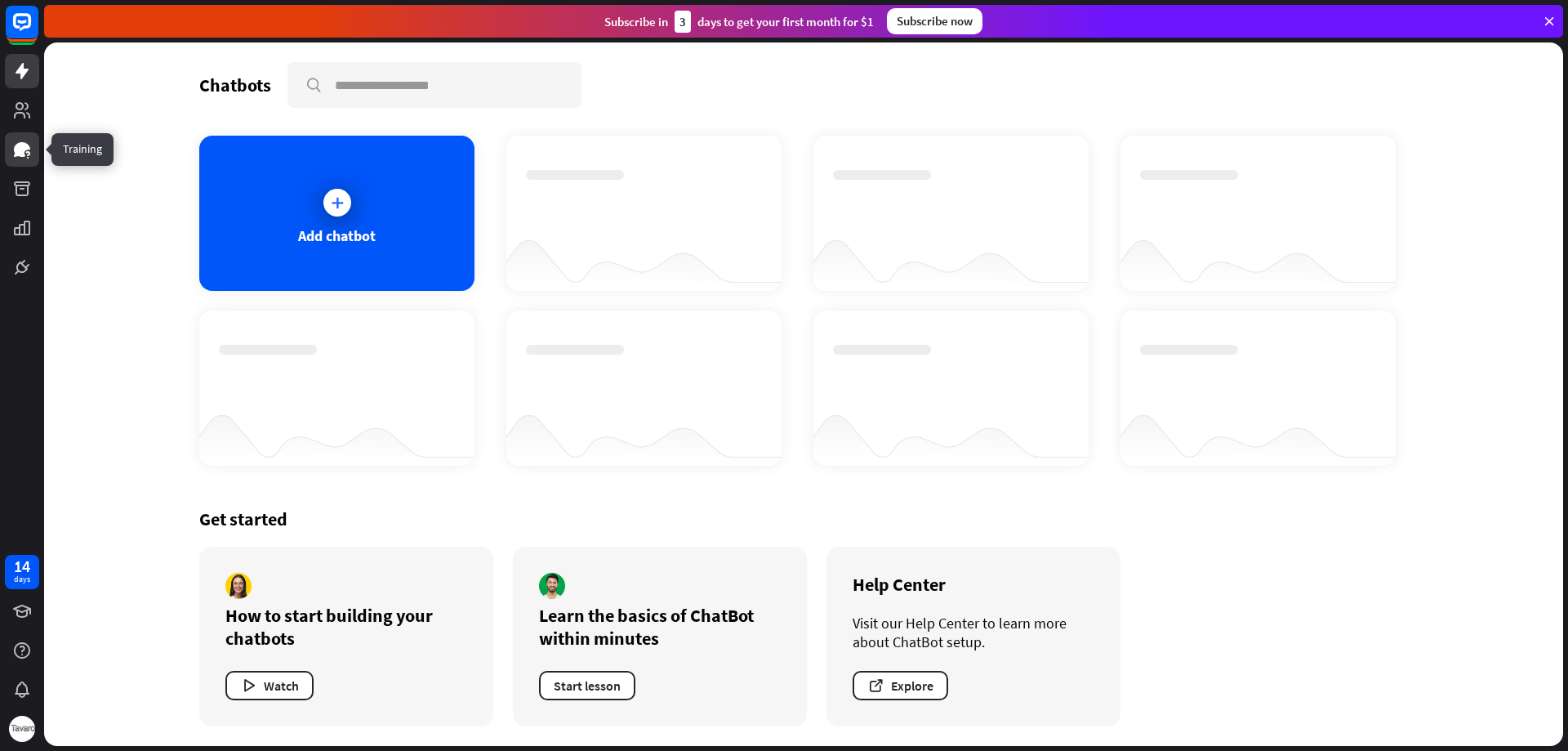
click at [18, 156] on icon at bounding box center [22, 149] width 16 height 15
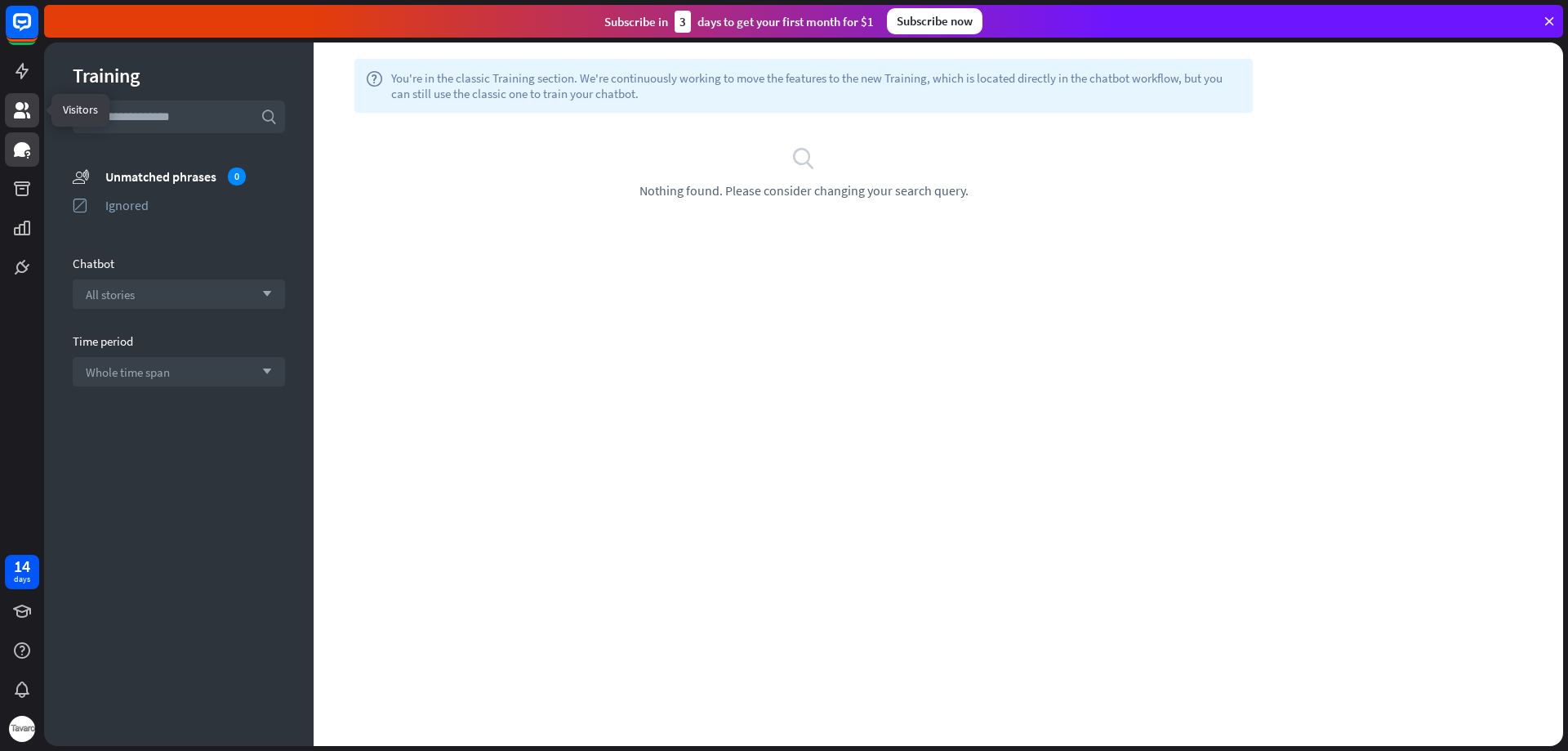
click at [18, 115] on icon at bounding box center [22, 110] width 16 height 16
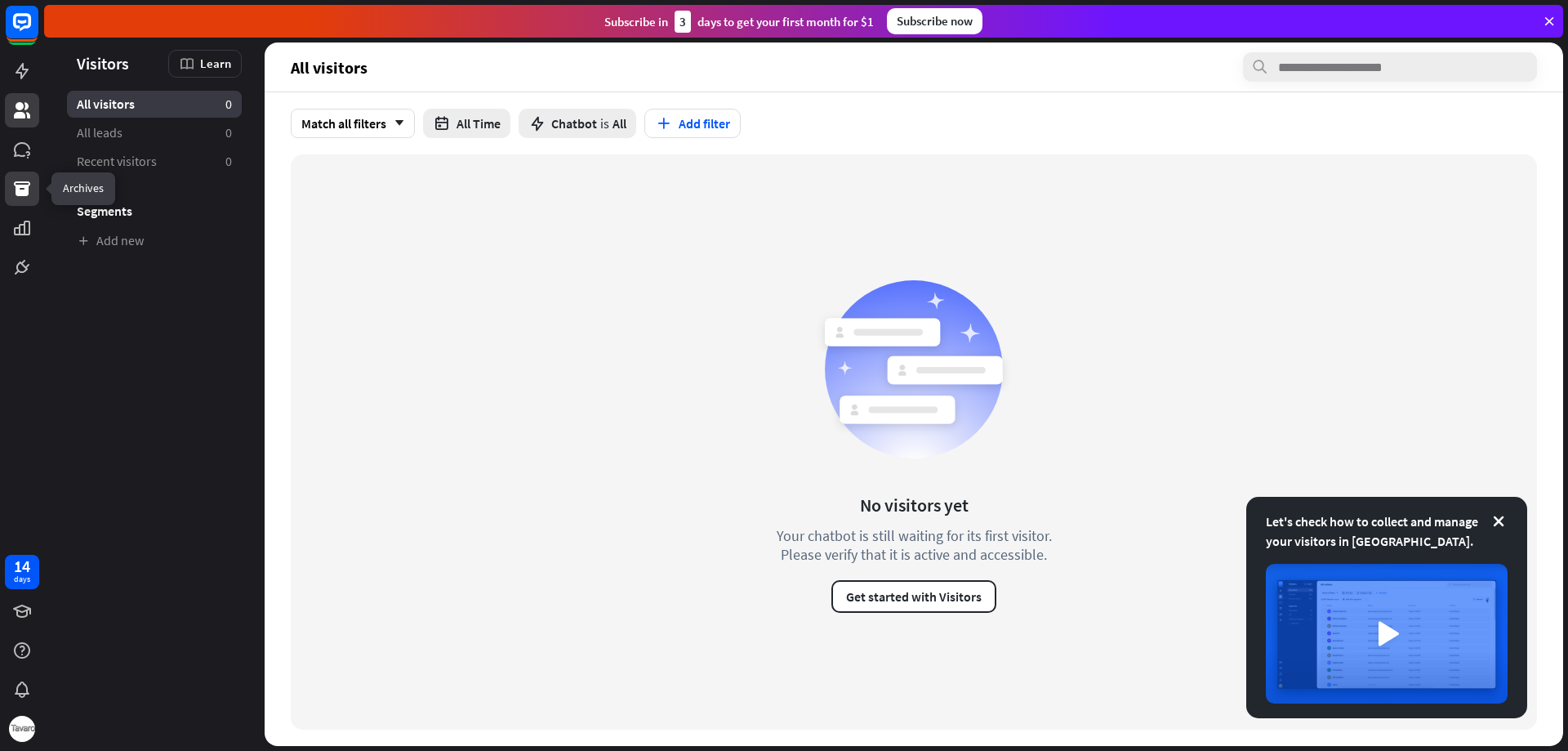
click at [21, 187] on icon at bounding box center [22, 189] width 16 height 15
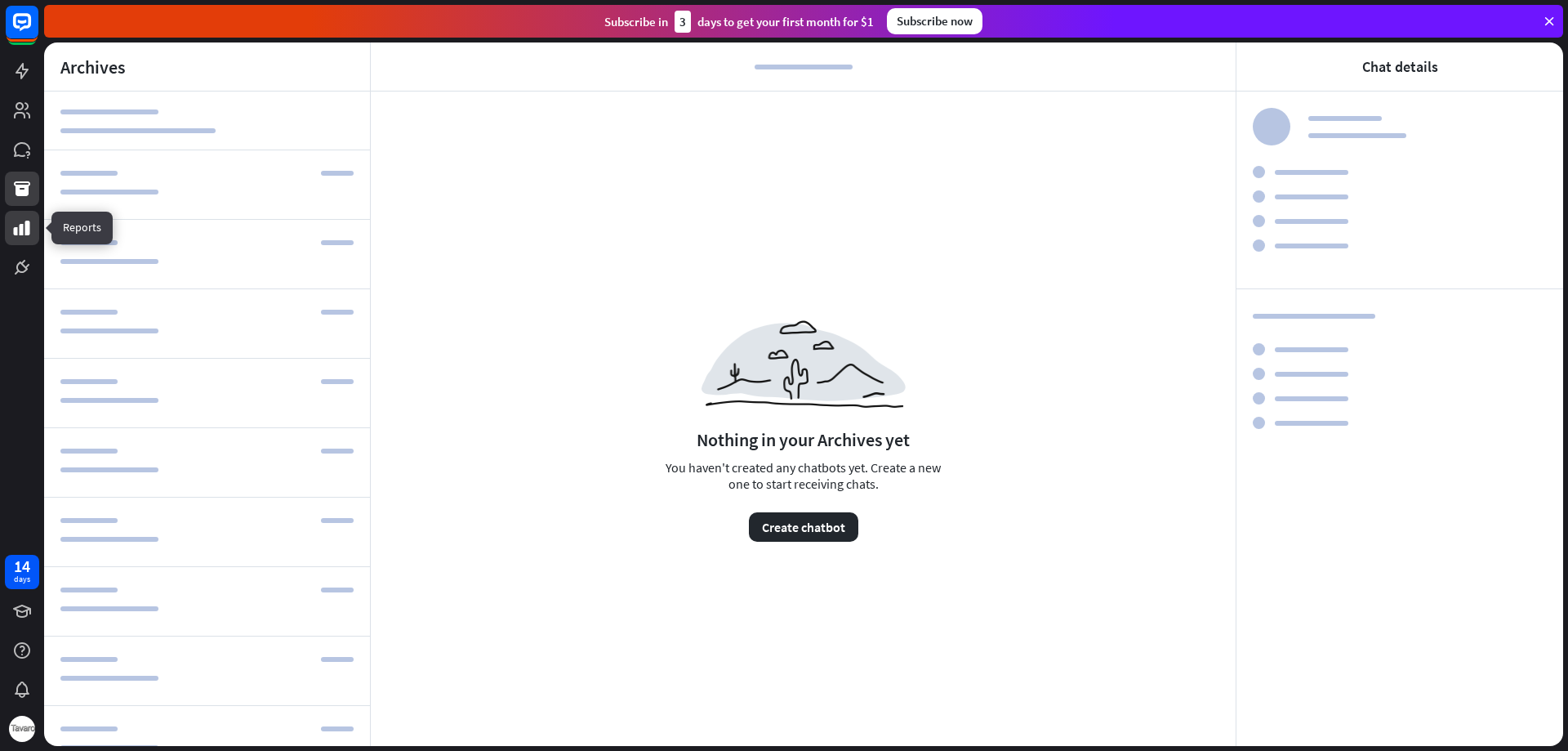
click at [24, 235] on icon at bounding box center [22, 228] width 20 height 20
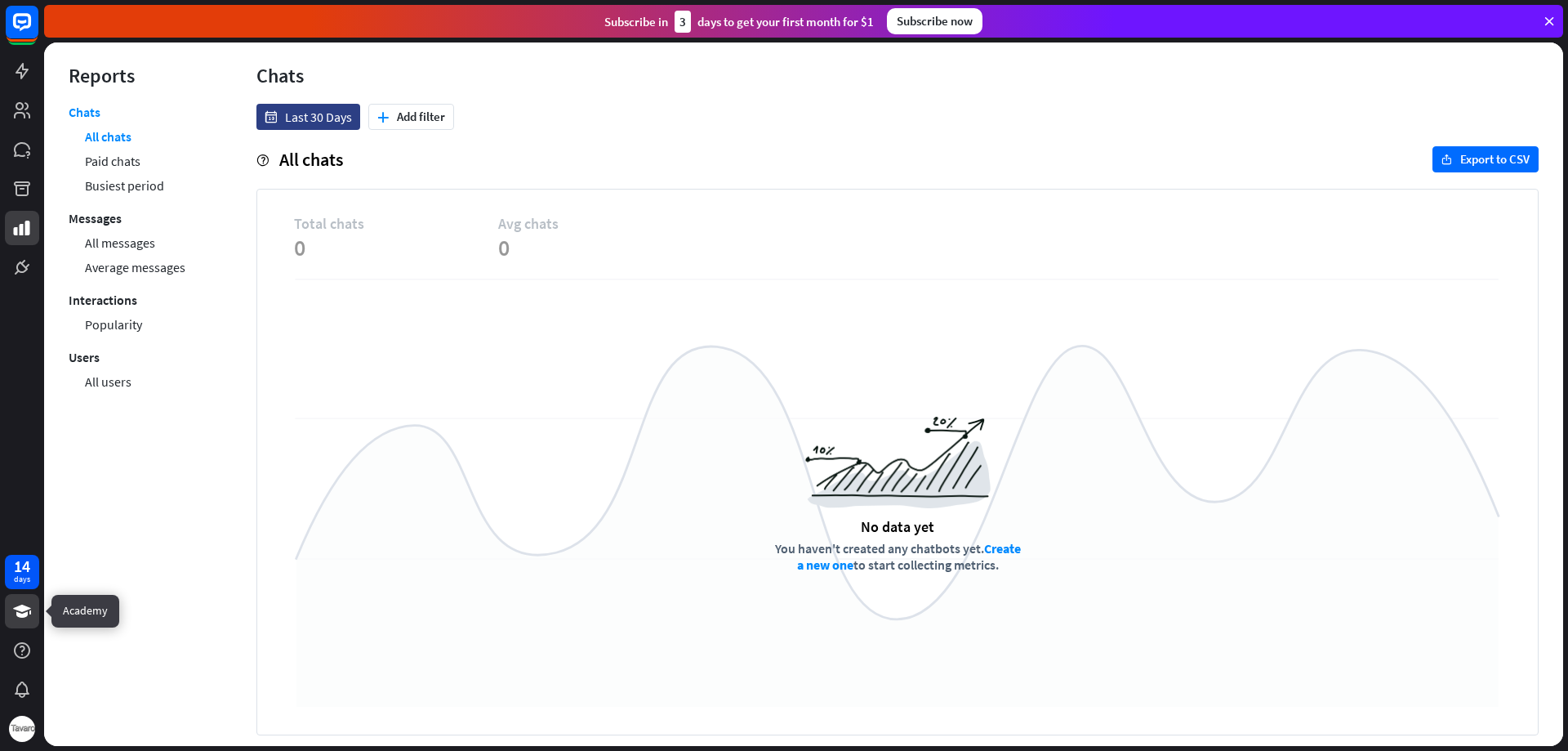
click at [22, 621] on link at bounding box center [22, 612] width 35 height 35
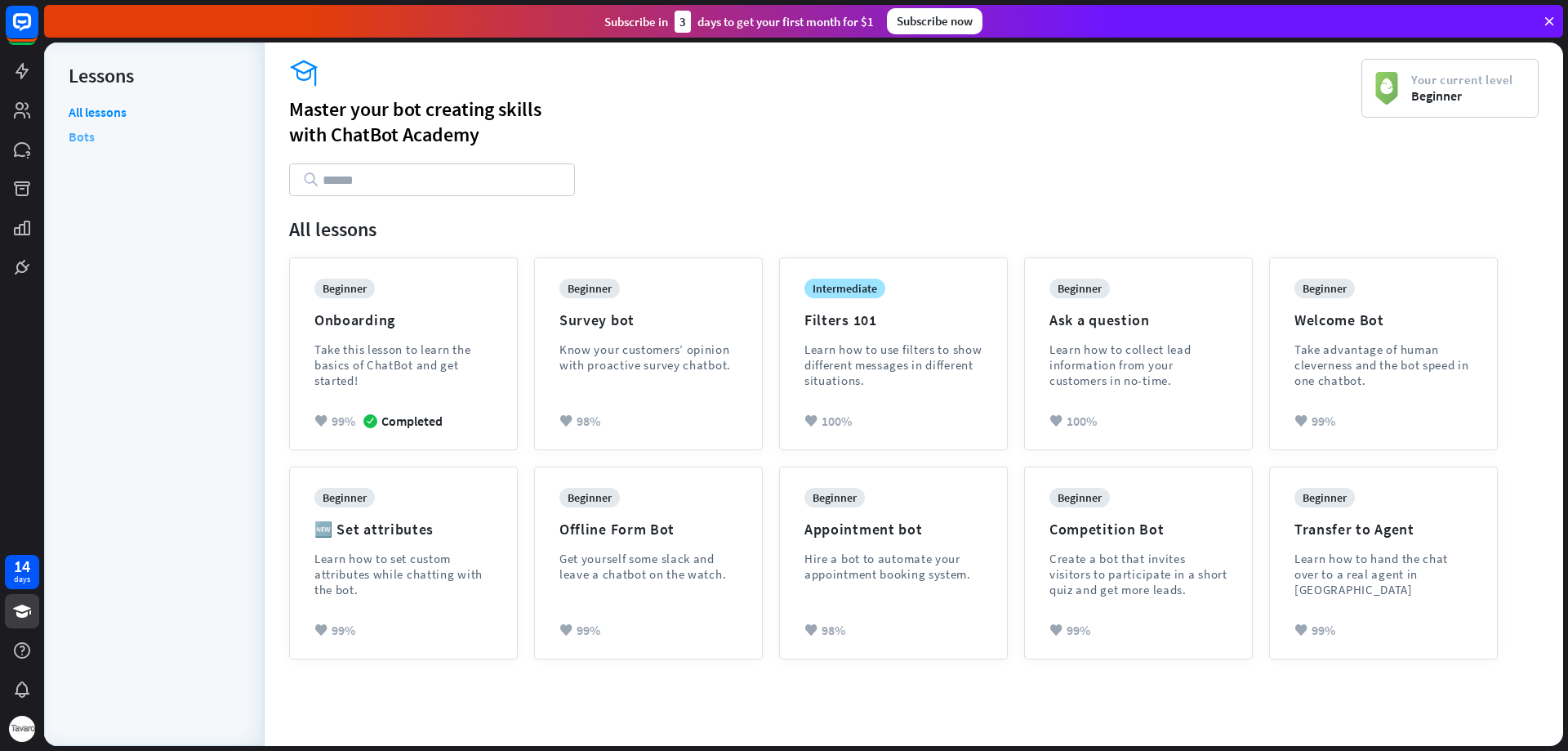
click at [79, 143] on link "Bots" at bounding box center [82, 137] width 26 height 25
click at [20, 651] on icon at bounding box center [22, 650] width 16 height 16
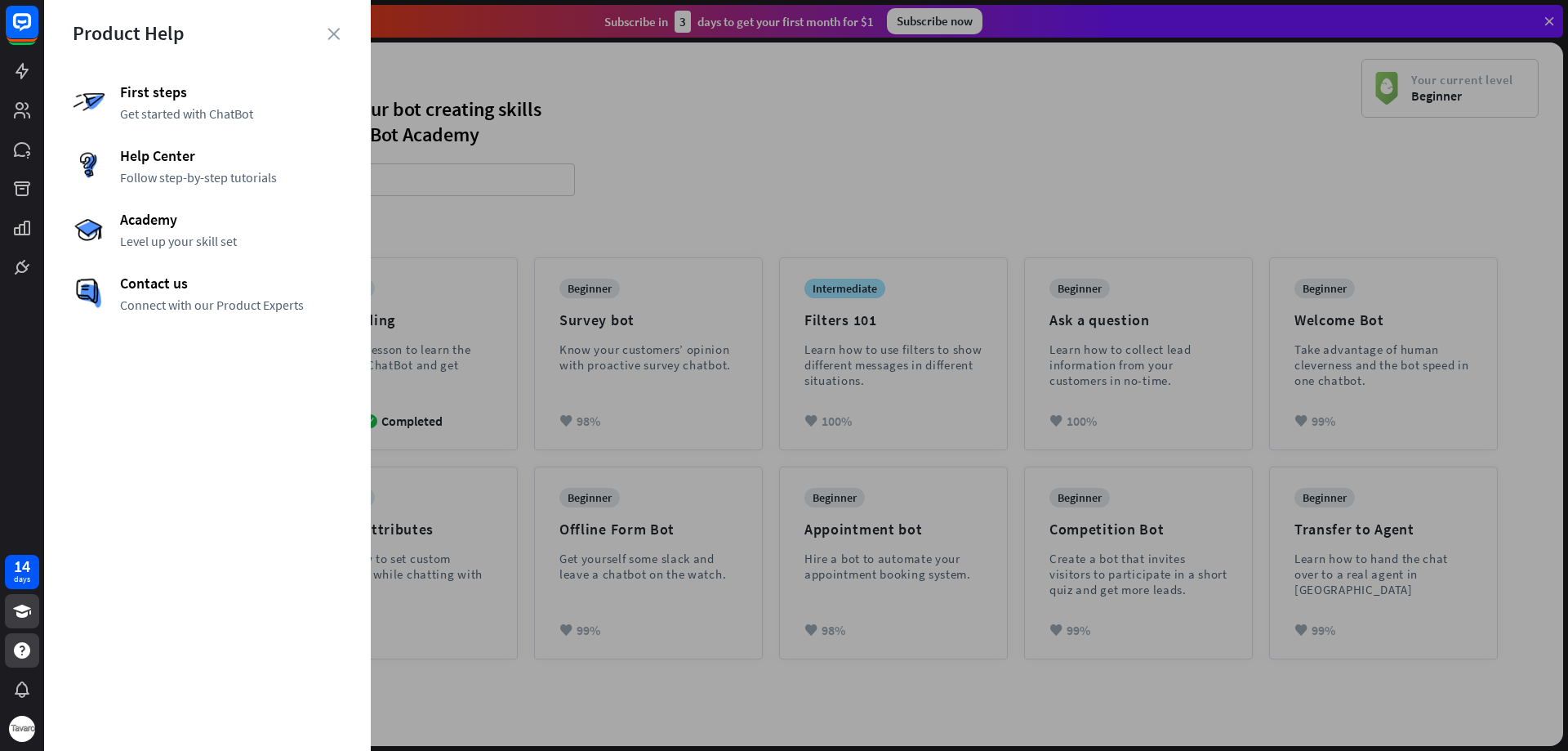
click at [523, 234] on div at bounding box center [806, 375] width 1524 height 751
